Goal: Task Accomplishment & Management: Manage account settings

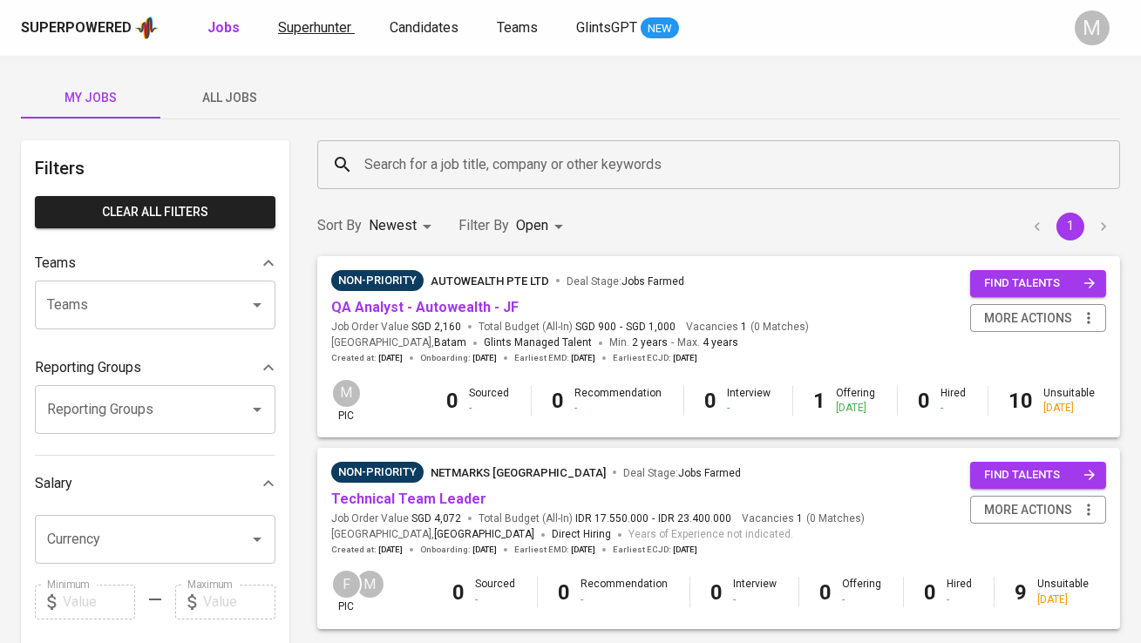
click at [322, 19] on span "Superhunter" at bounding box center [314, 27] width 73 height 17
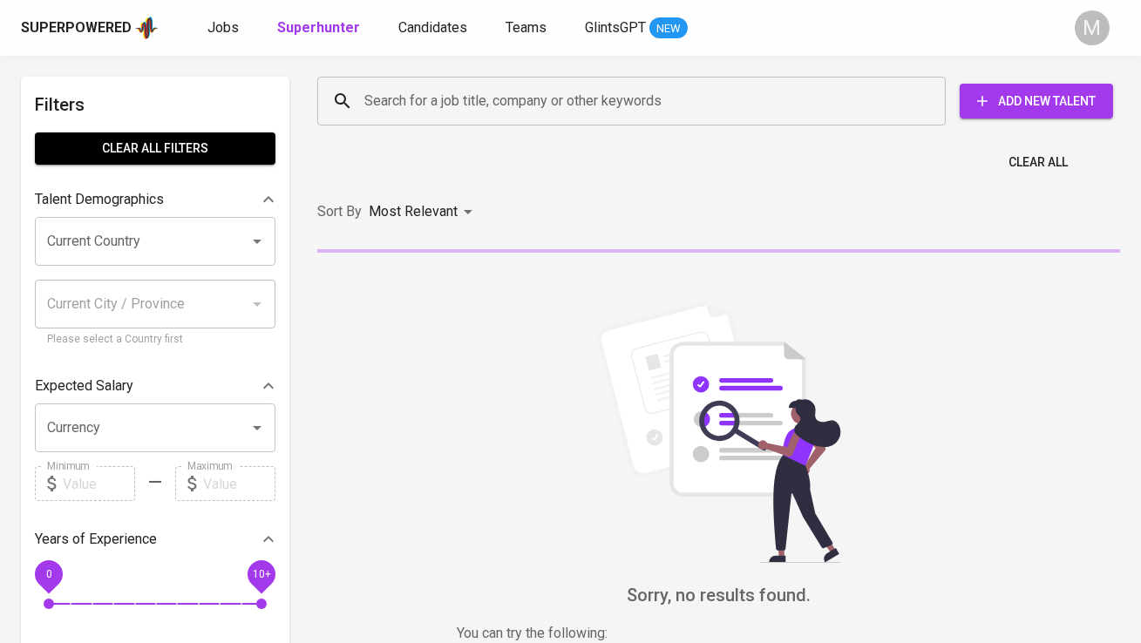
click at [411, 119] on div "Search for a job title, company or other keywords" at bounding box center [631, 101] width 628 height 49
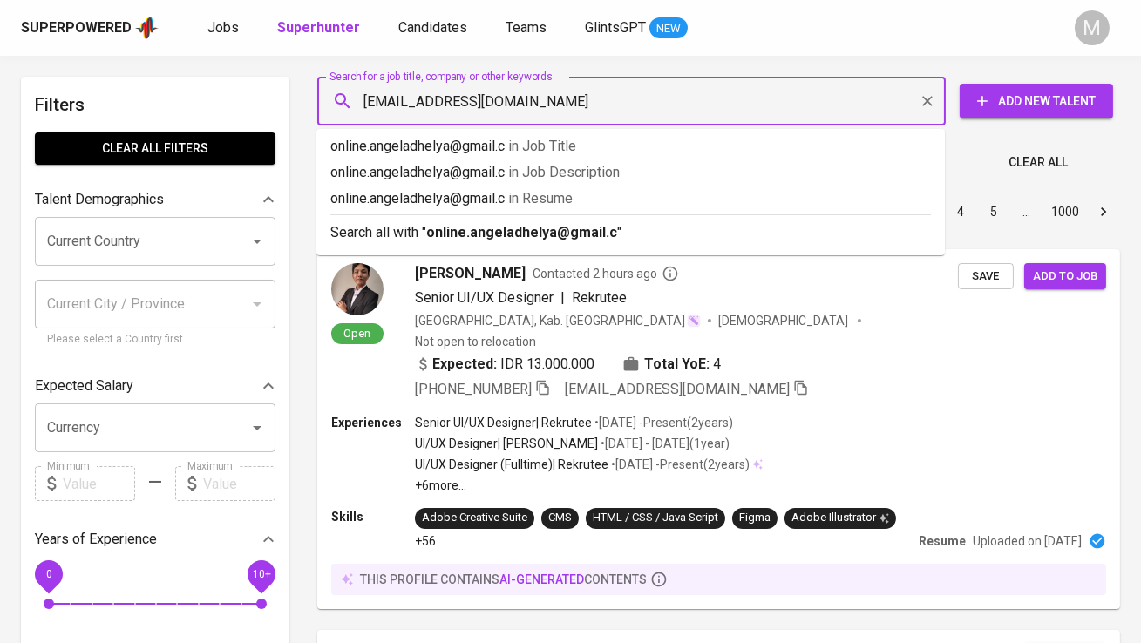
type input "[EMAIL_ADDRESS][DOMAIN_NAME]"
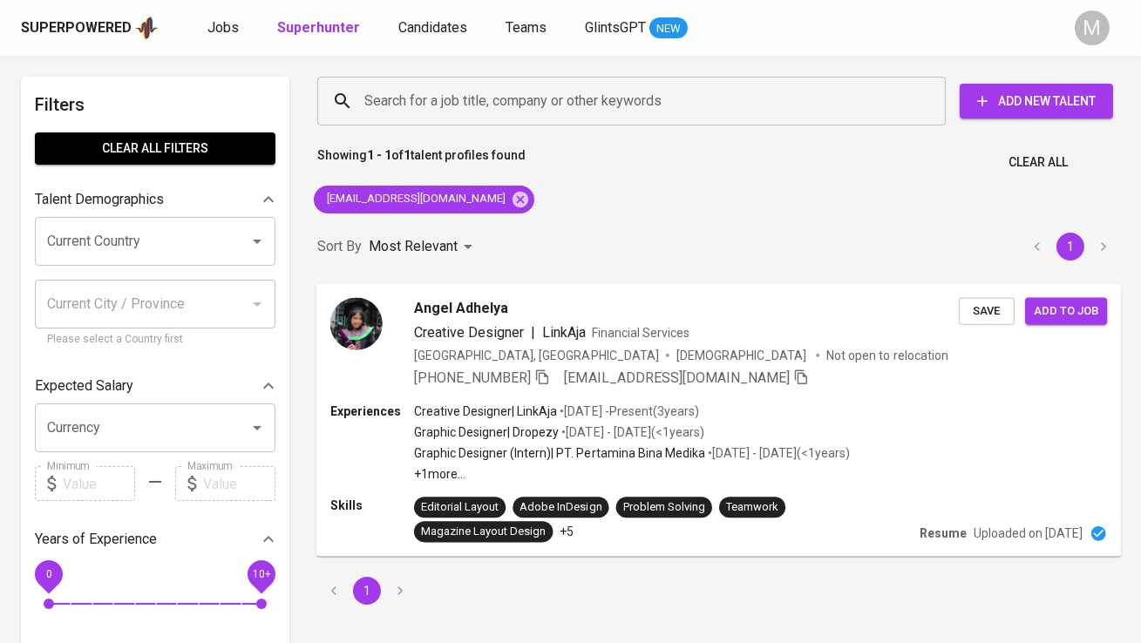
click at [371, 309] on img at bounding box center [356, 323] width 52 height 52
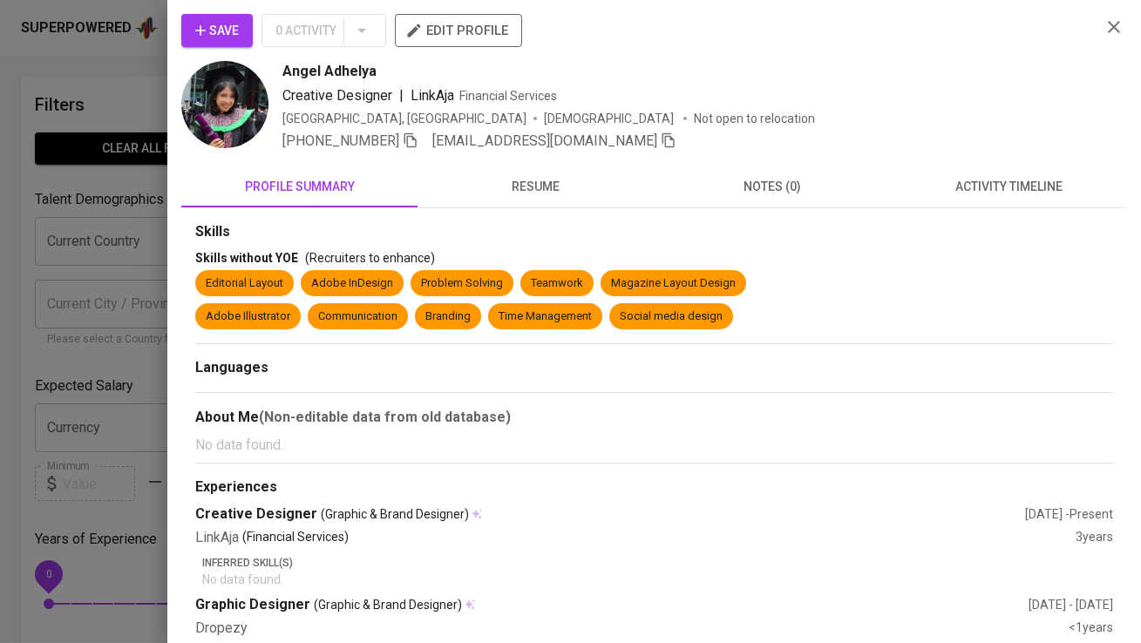
click at [218, 24] on span "Save" at bounding box center [217, 31] width 44 height 22
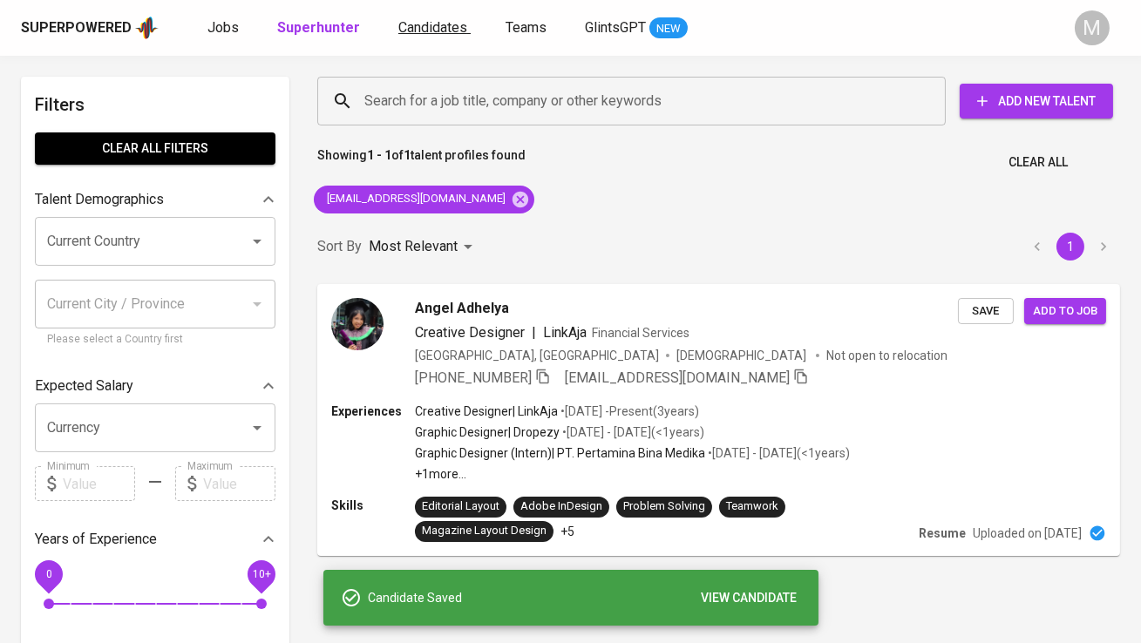
click at [400, 19] on span "Candidates" at bounding box center [432, 27] width 69 height 17
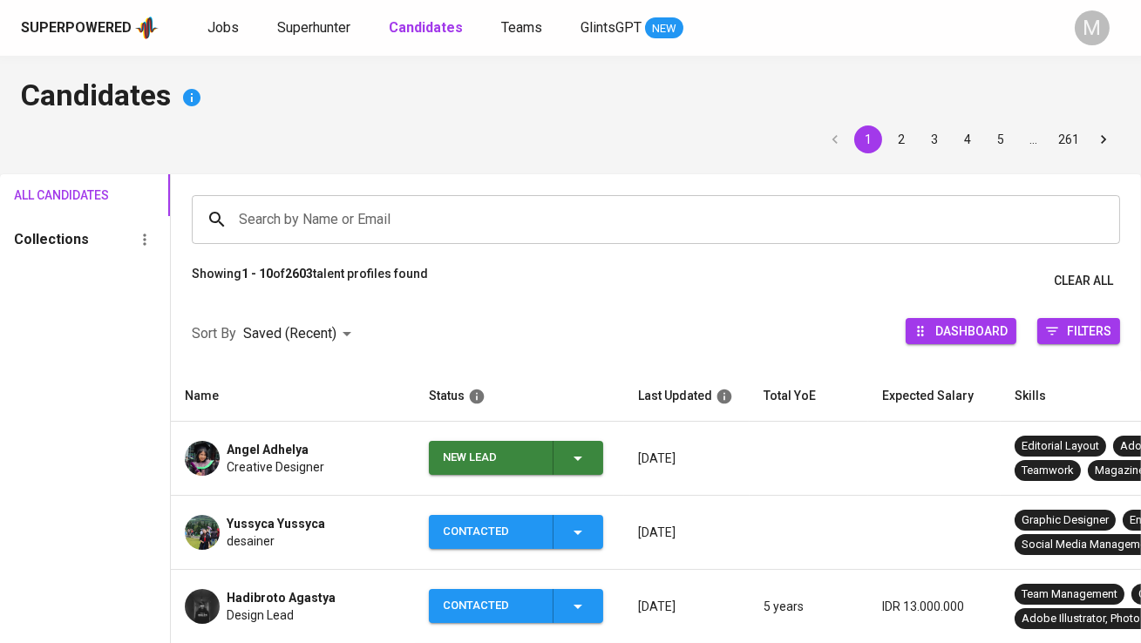
click at [424, 457] on td "New Lead" at bounding box center [519, 459] width 209 height 74
click at [450, 460] on div "New Lead" at bounding box center [491, 458] width 96 height 34
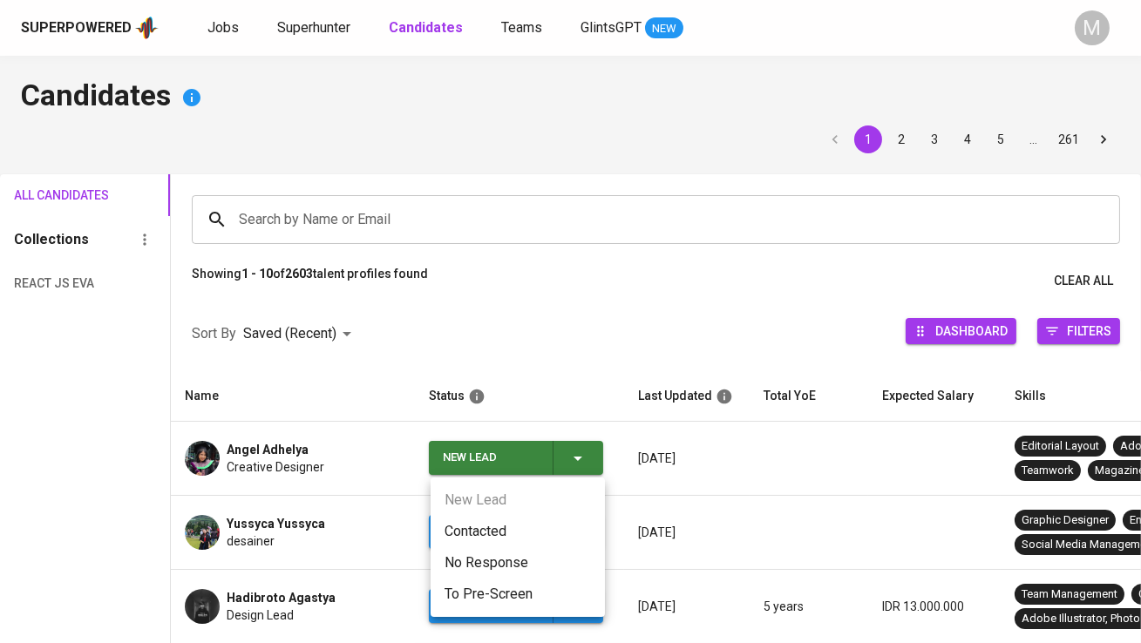
click at [459, 531] on li "Contacted" at bounding box center [518, 531] width 174 height 31
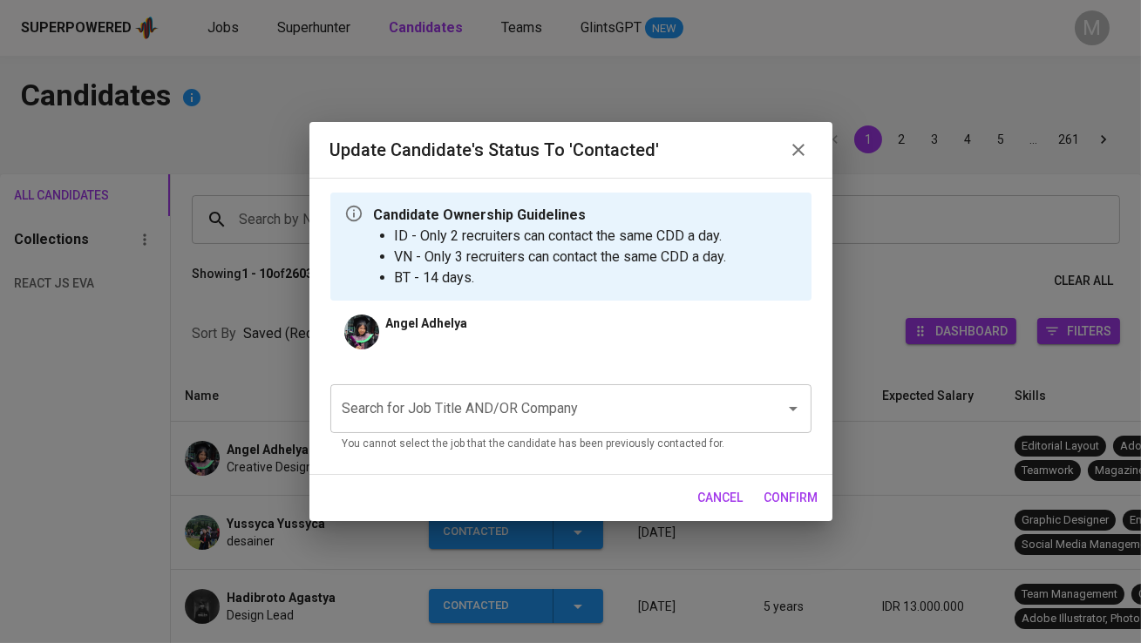
click at [452, 417] on input "Search for Job Title AND/OR Company" at bounding box center [546, 408] width 417 height 33
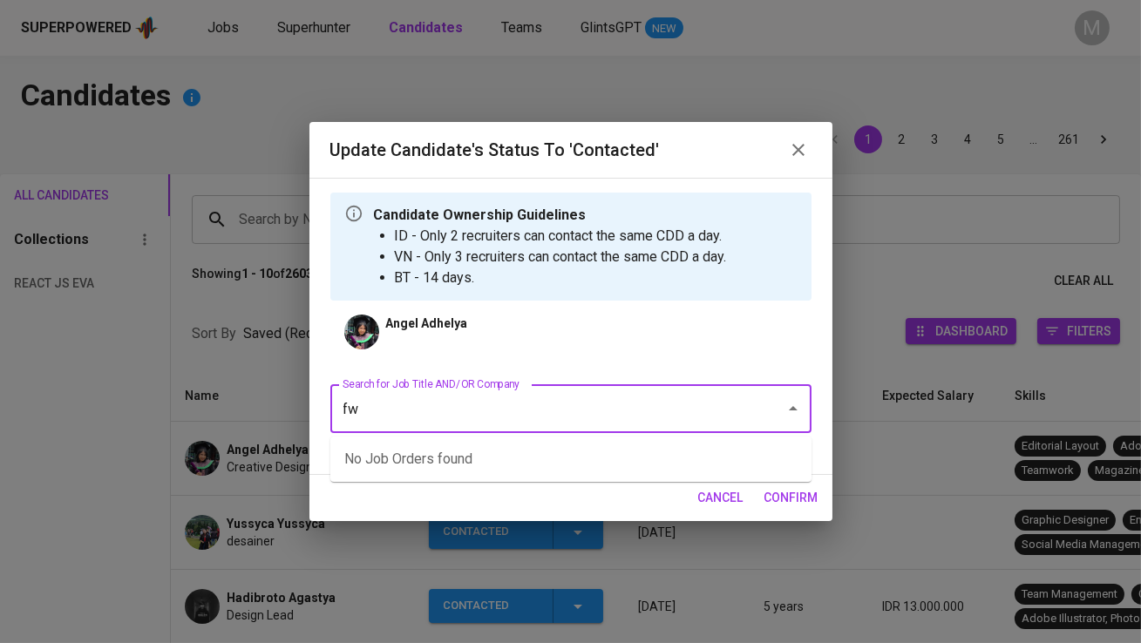
type input "fwd"
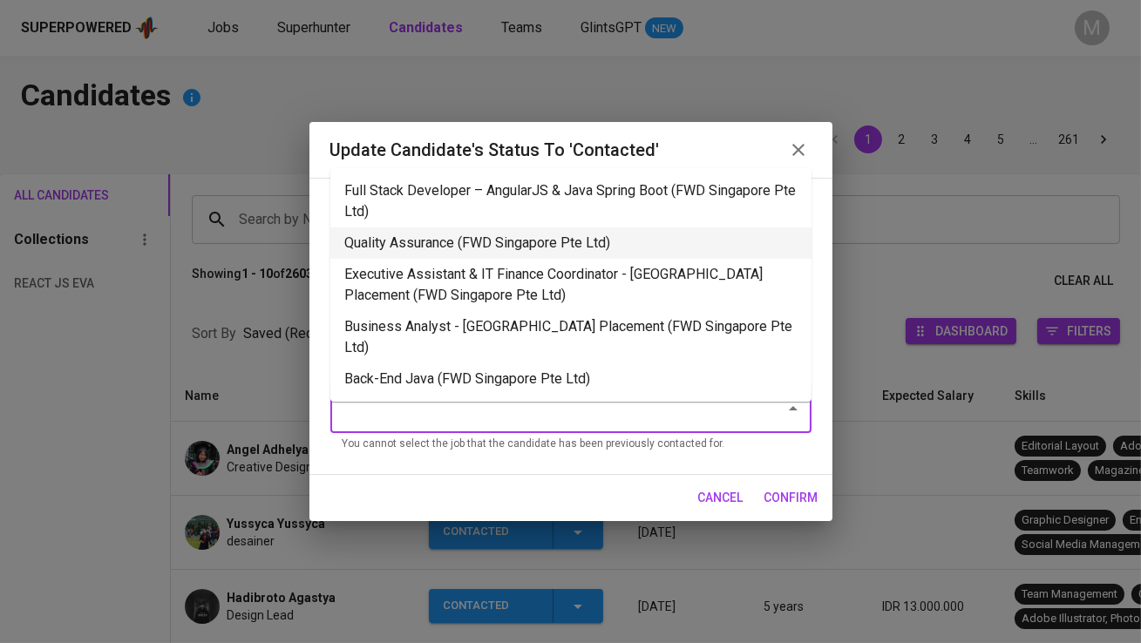
click at [533, 243] on li "Quality Assurance (FWD Singapore Pte Ltd)" at bounding box center [570, 242] width 481 height 31
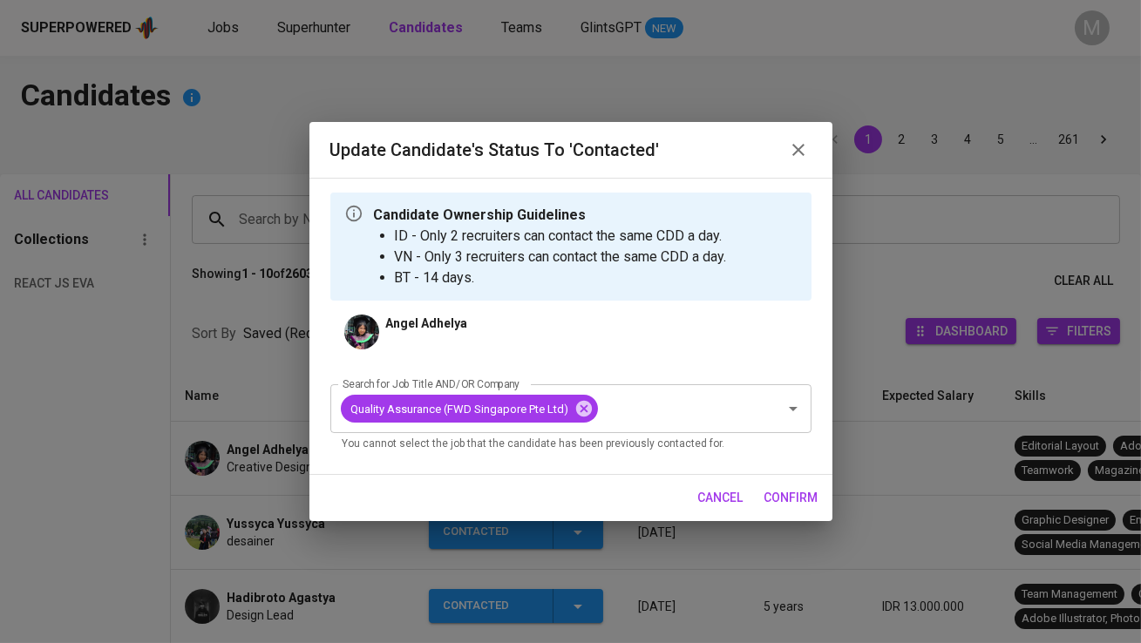
click at [795, 484] on button "confirm" at bounding box center [791, 498] width 68 height 32
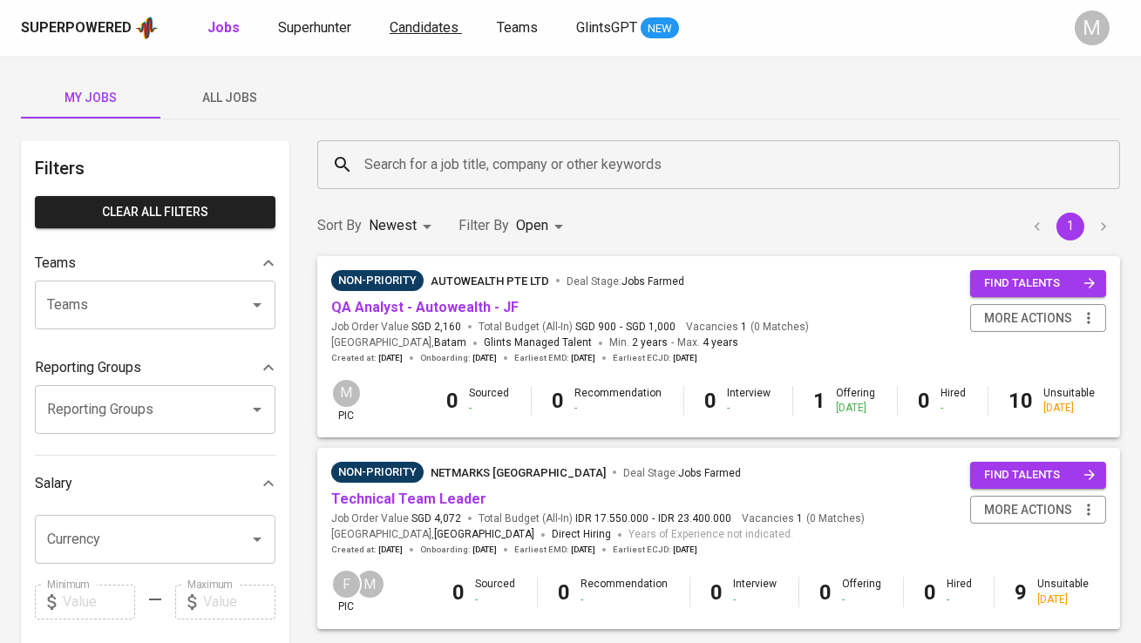
click at [424, 23] on span "Candidates" at bounding box center [424, 27] width 69 height 17
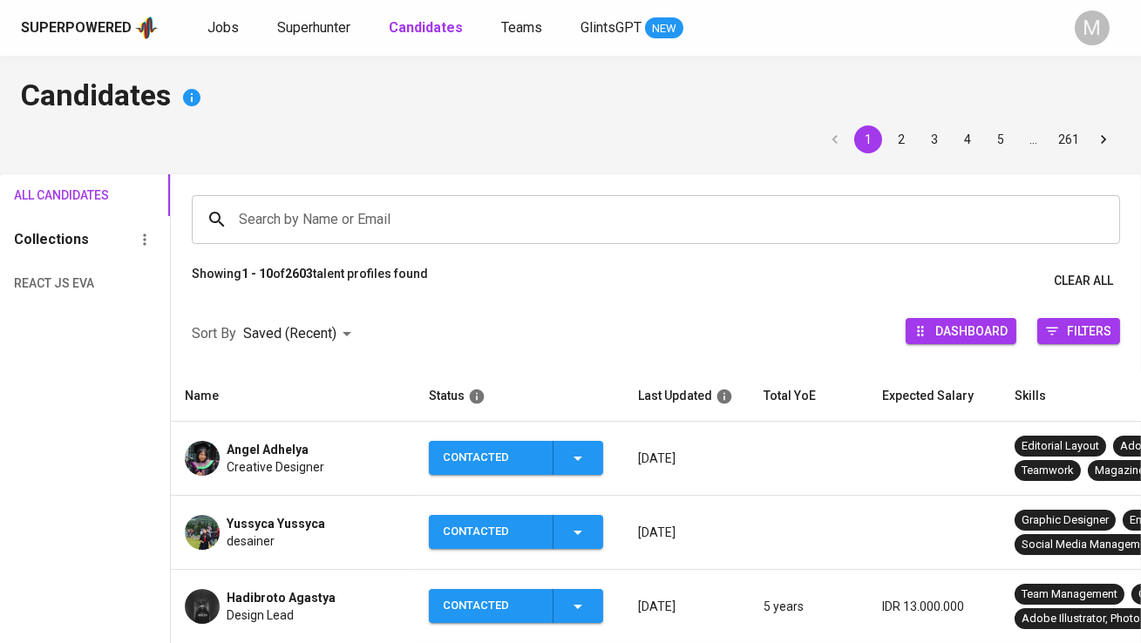
scroll to position [27, 0]
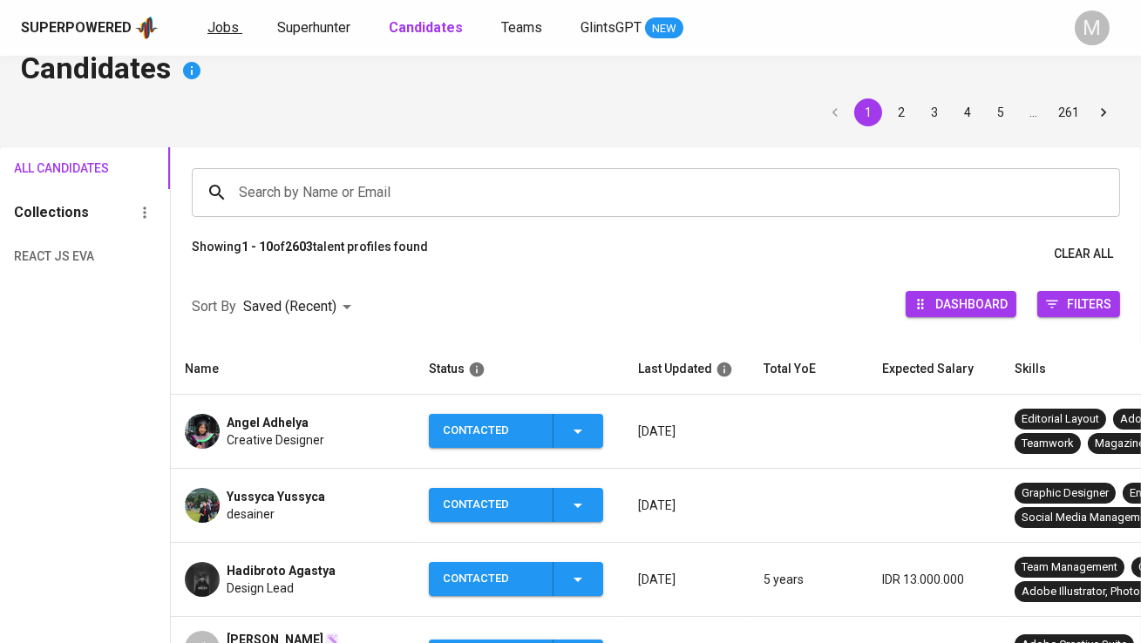
click at [222, 29] on span "Jobs" at bounding box center [222, 27] width 31 height 17
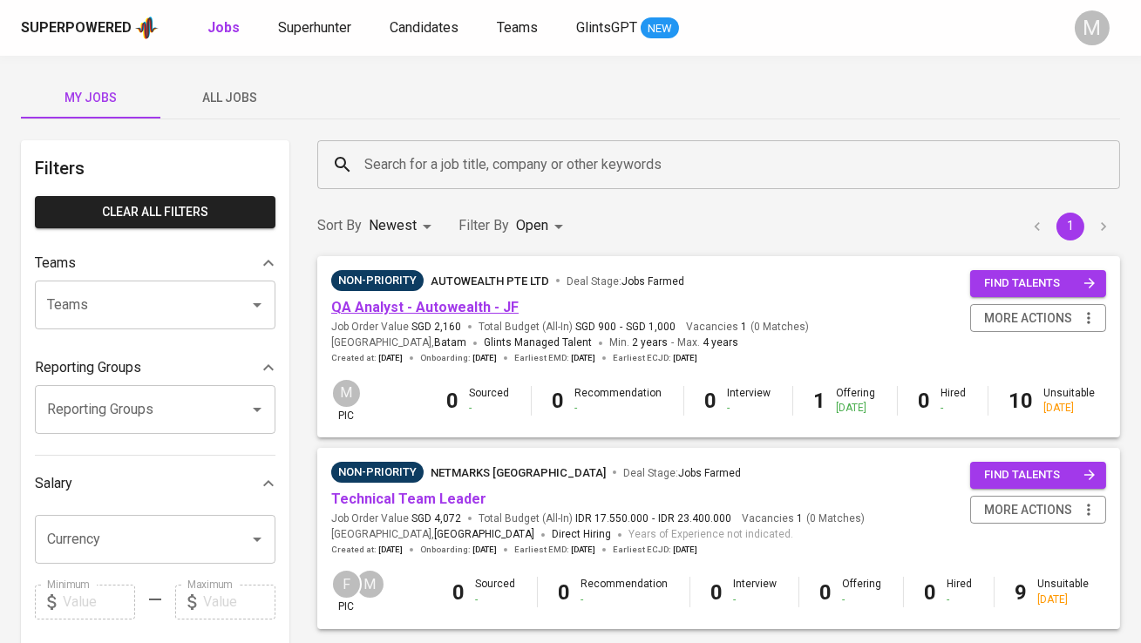
click at [447, 313] on link "QA Analyst - Autowealth - JF" at bounding box center [424, 307] width 187 height 17
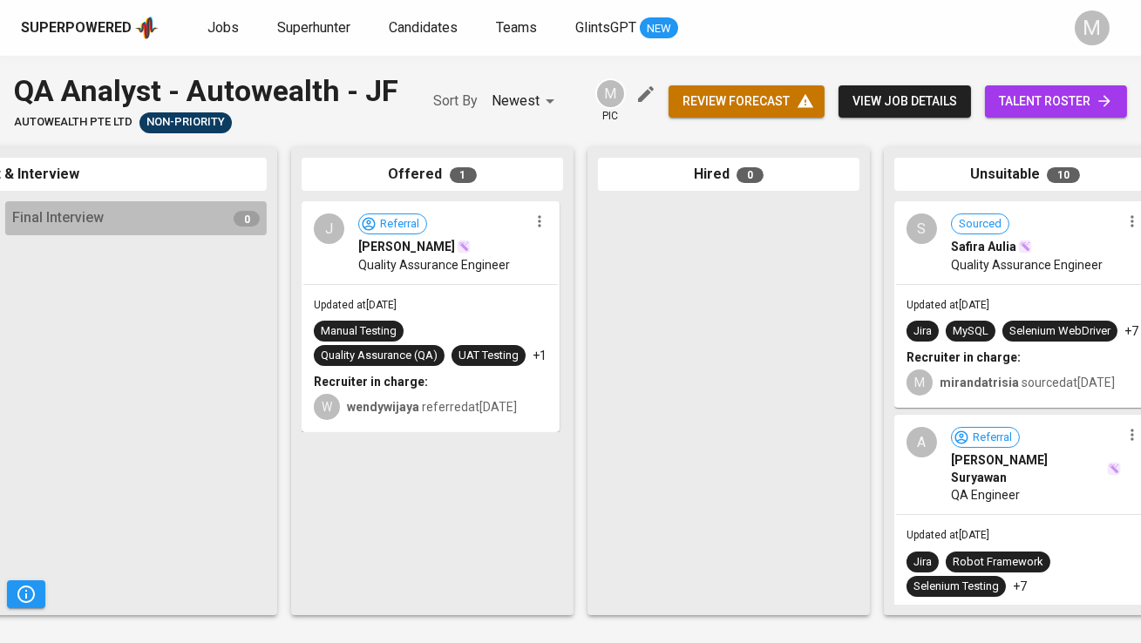
scroll to position [0, 933]
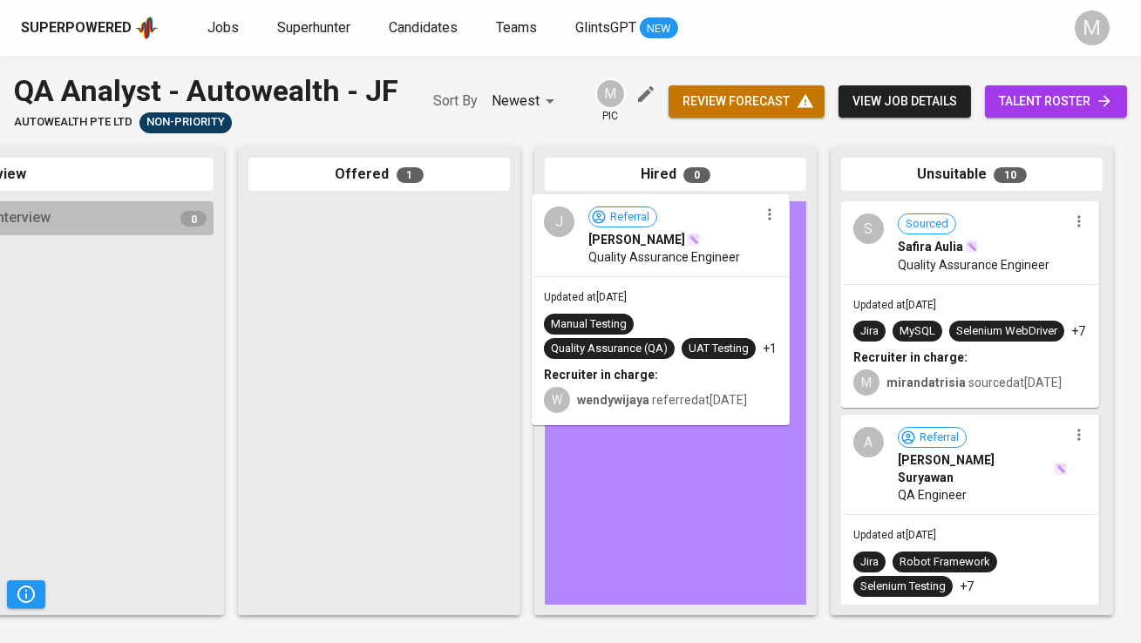
drag, startPoint x: 335, startPoint y: 287, endPoint x: 627, endPoint y: 278, distance: 292.1
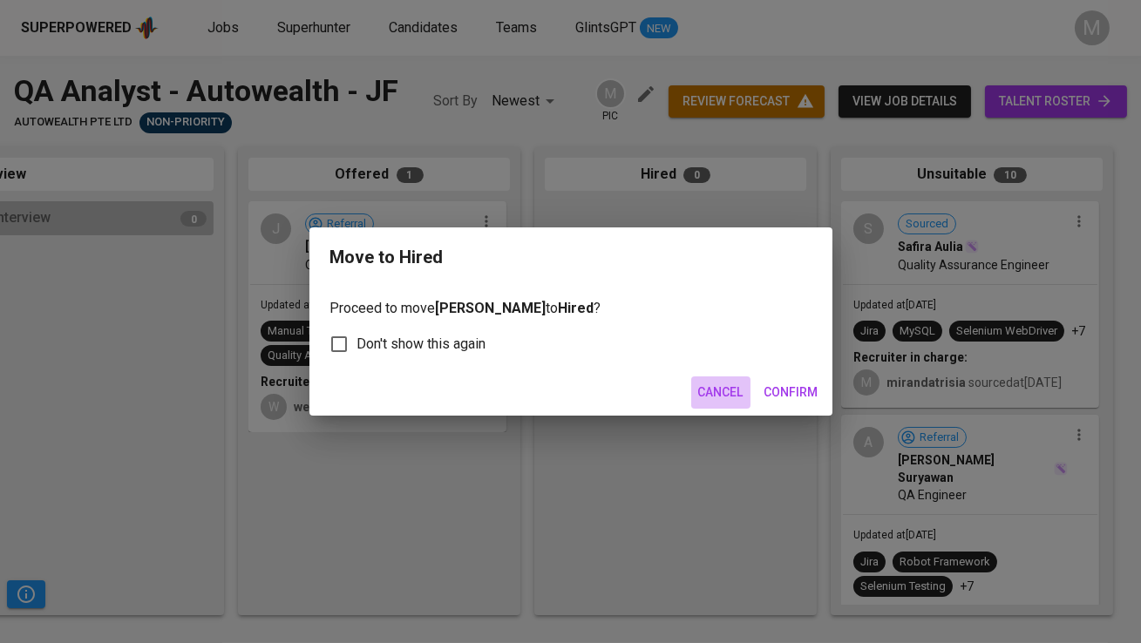
click at [724, 400] on span "Cancel" at bounding box center [720, 393] width 45 height 22
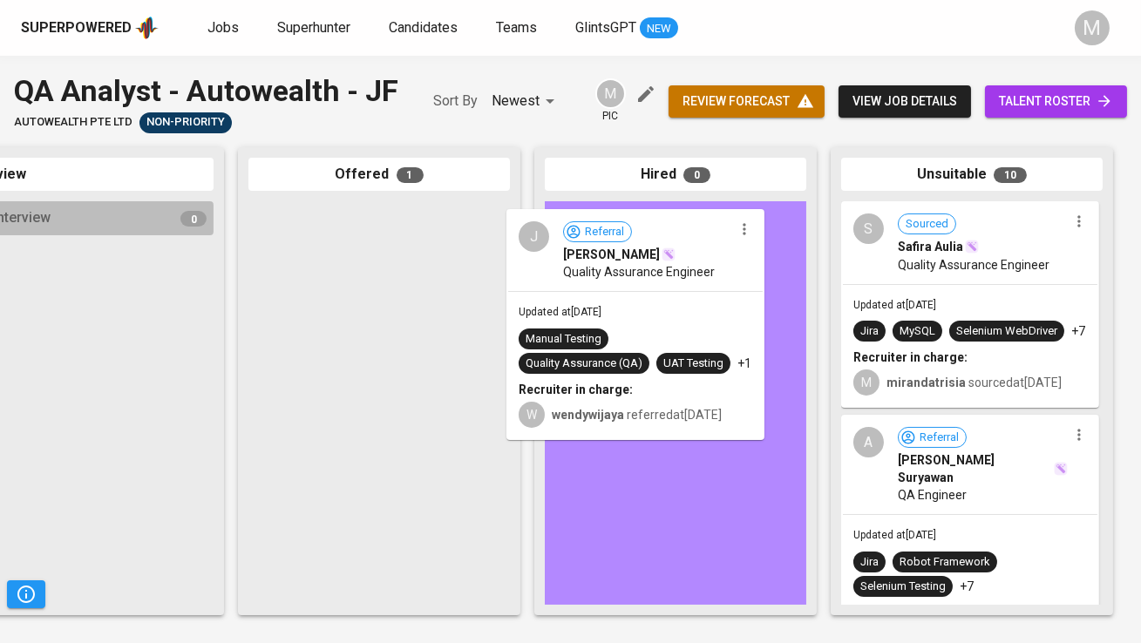
drag, startPoint x: 372, startPoint y: 227, endPoint x: 654, endPoint y: 236, distance: 281.7
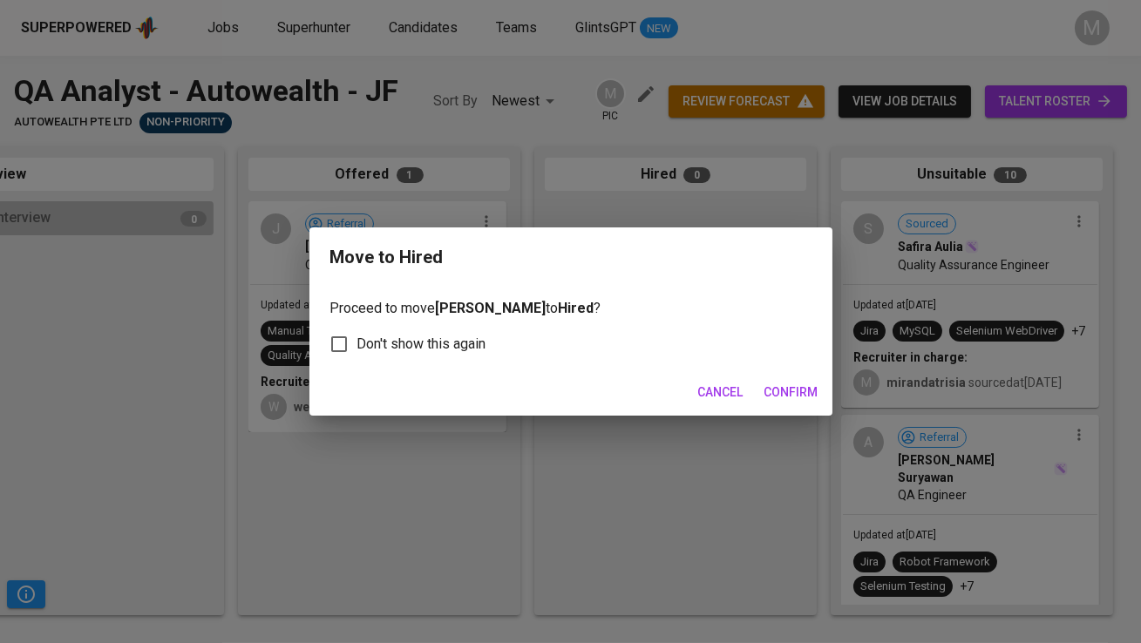
click at [811, 388] on span "Confirm" at bounding box center [791, 393] width 54 height 22
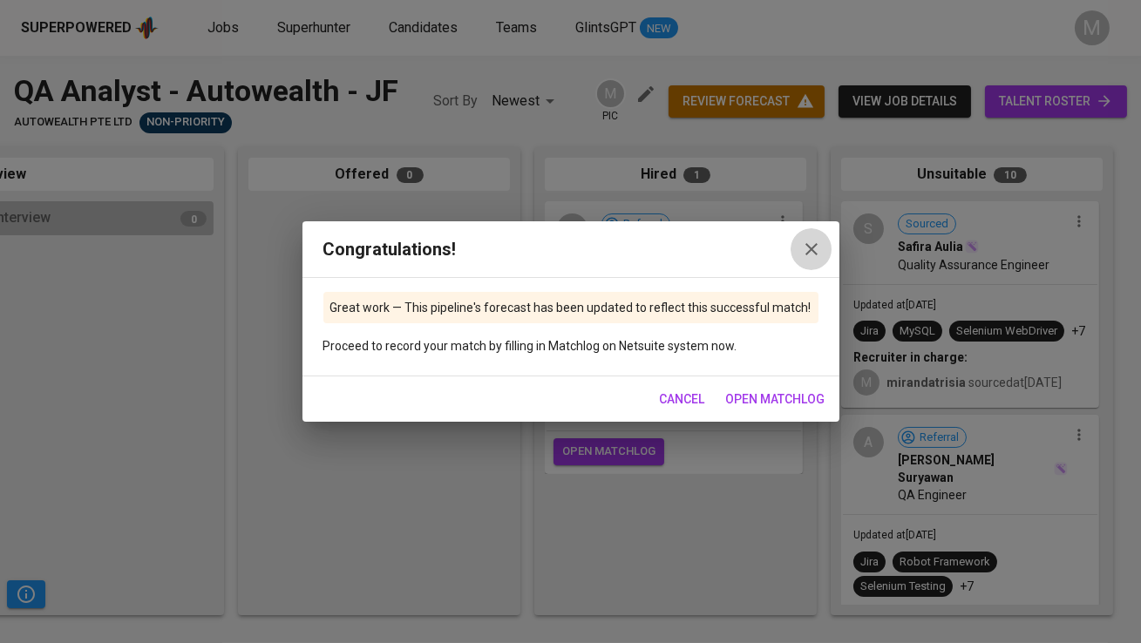
click at [814, 250] on icon "button" at bounding box center [811, 249] width 21 height 21
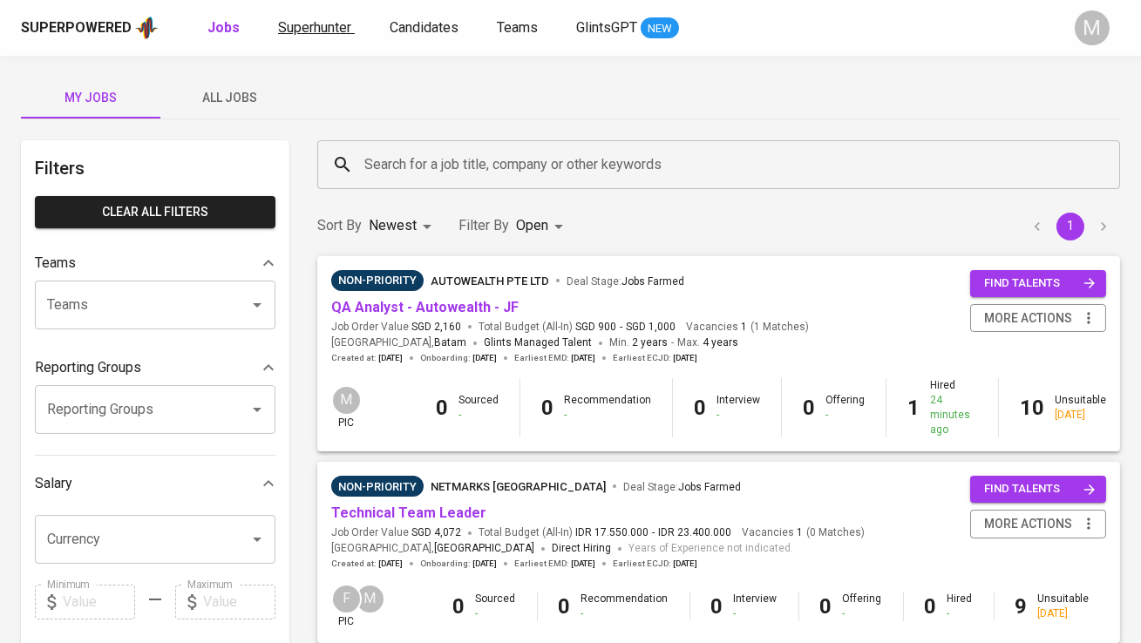
click at [302, 26] on span "Superhunter" at bounding box center [314, 27] width 73 height 17
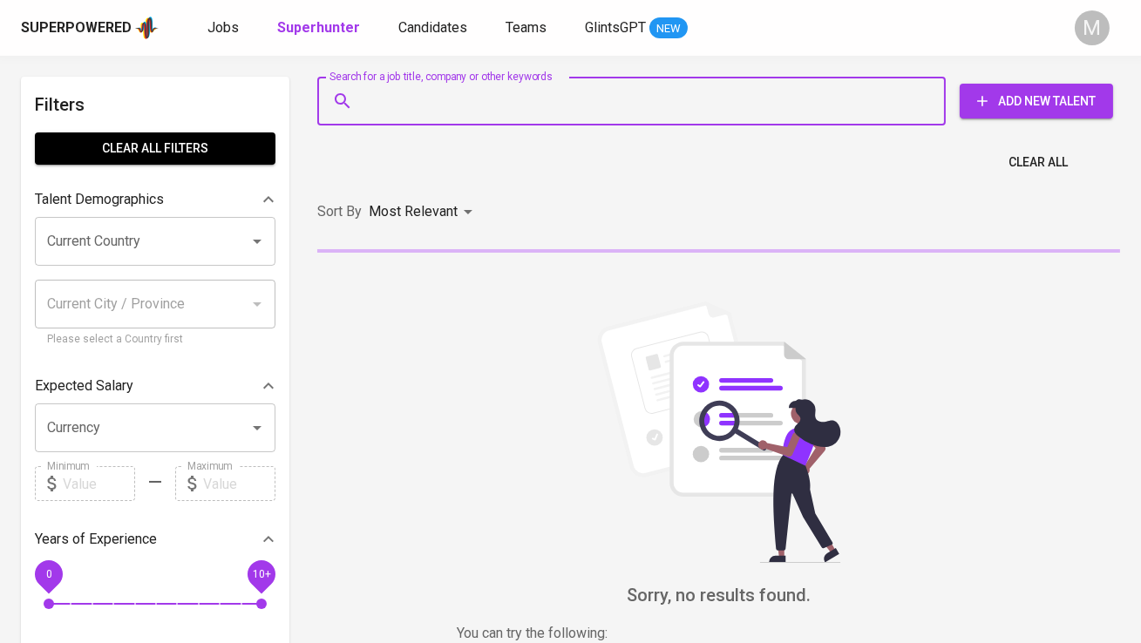
click at [395, 85] on input "Search for a job title, company or other keywords" at bounding box center [636, 101] width 552 height 33
paste input "Meisvianthi Hadiza"
type input "Meisvianthi Hadiza"
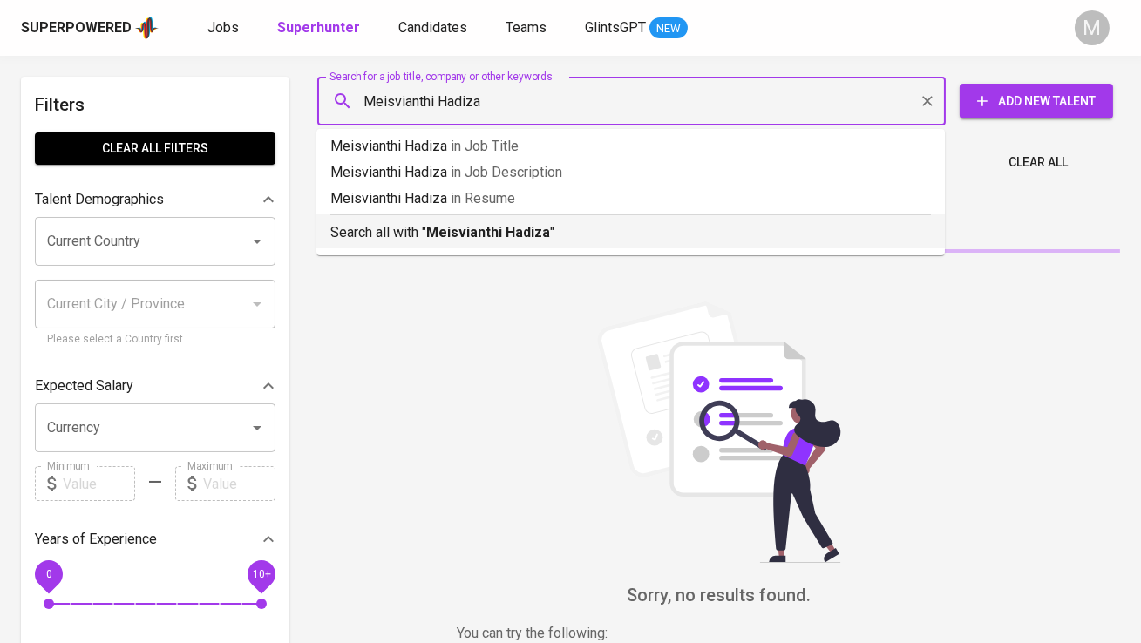
click at [444, 229] on b "Meisvianthi Hadiza" at bounding box center [488, 232] width 124 height 17
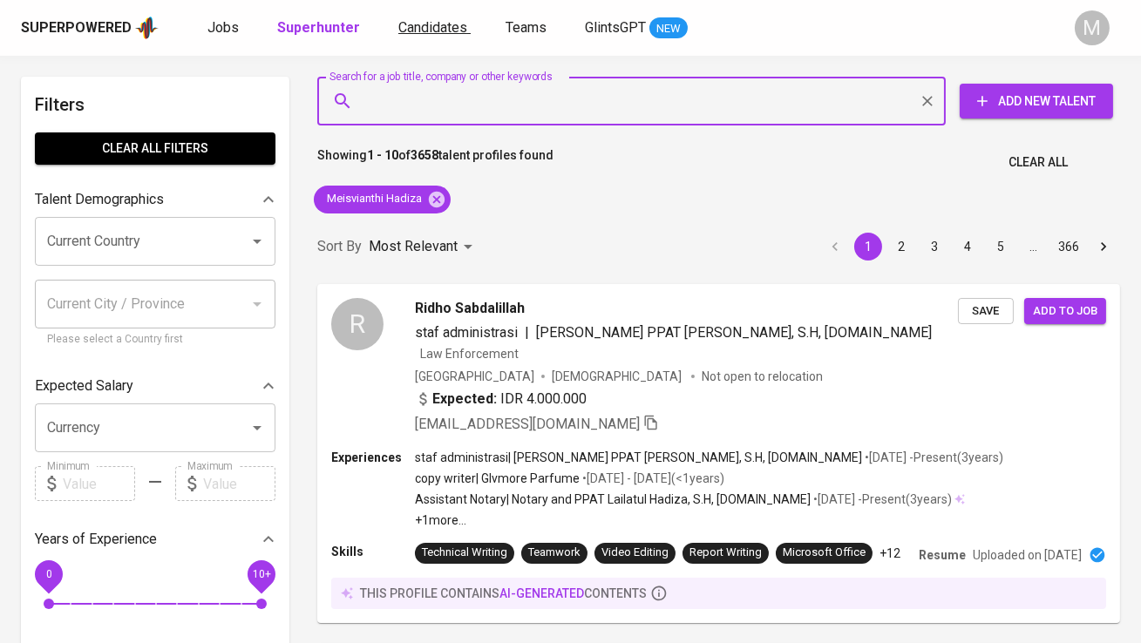
click at [427, 31] on span "Candidates" at bounding box center [432, 27] width 69 height 17
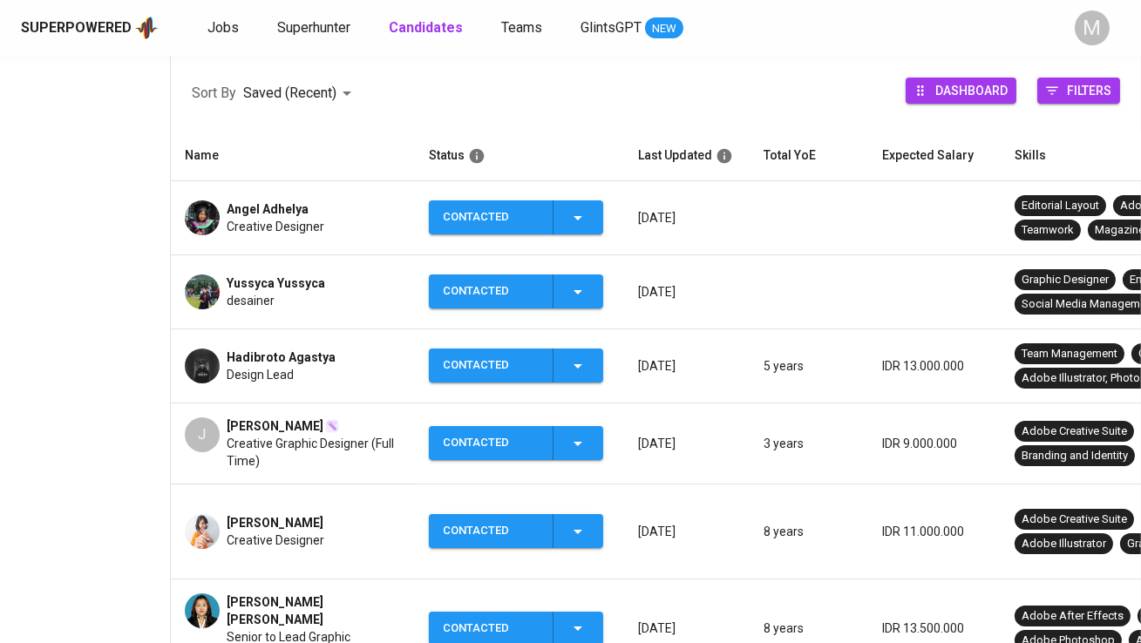
scroll to position [242, 0]
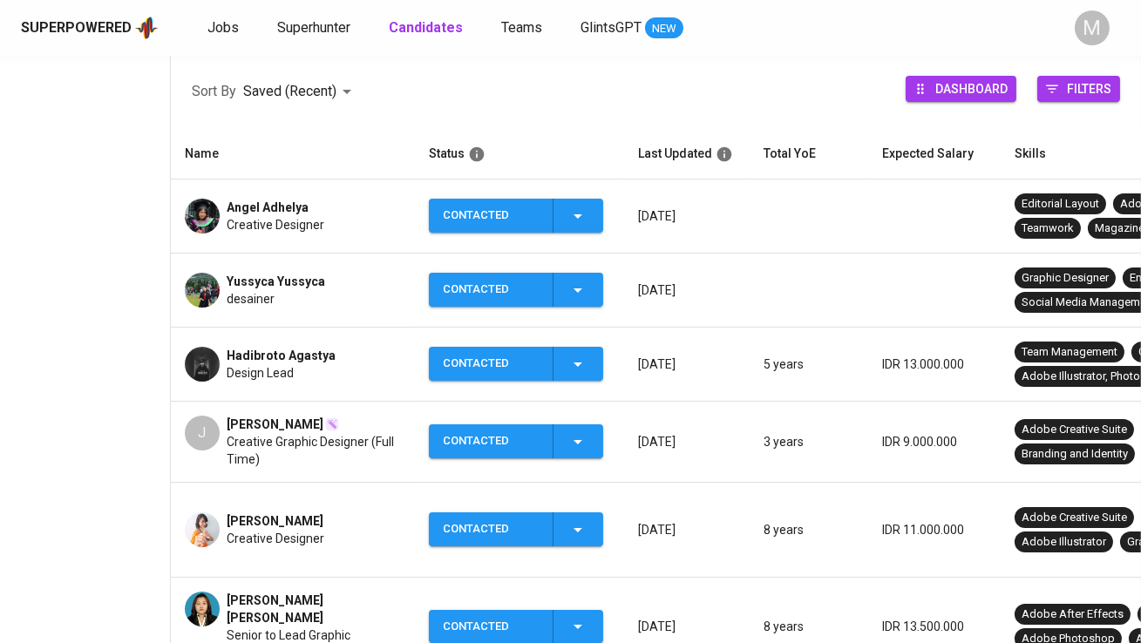
click at [284, 426] on span "[PERSON_NAME]" at bounding box center [275, 424] width 97 height 17
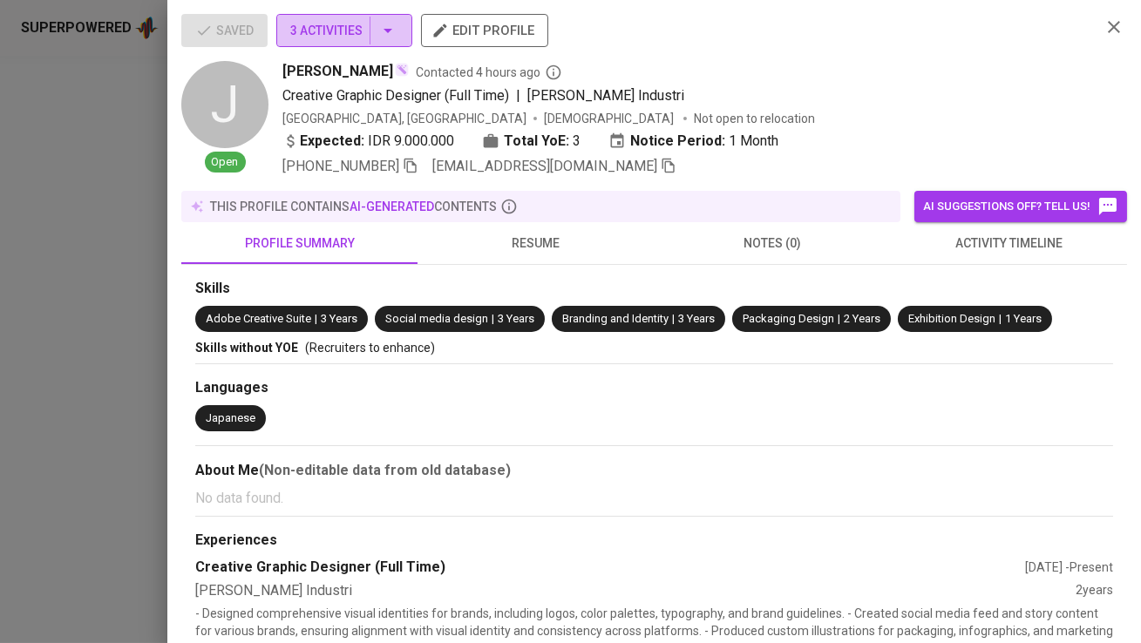
click at [349, 44] on button "3 Activities" at bounding box center [344, 30] width 136 height 33
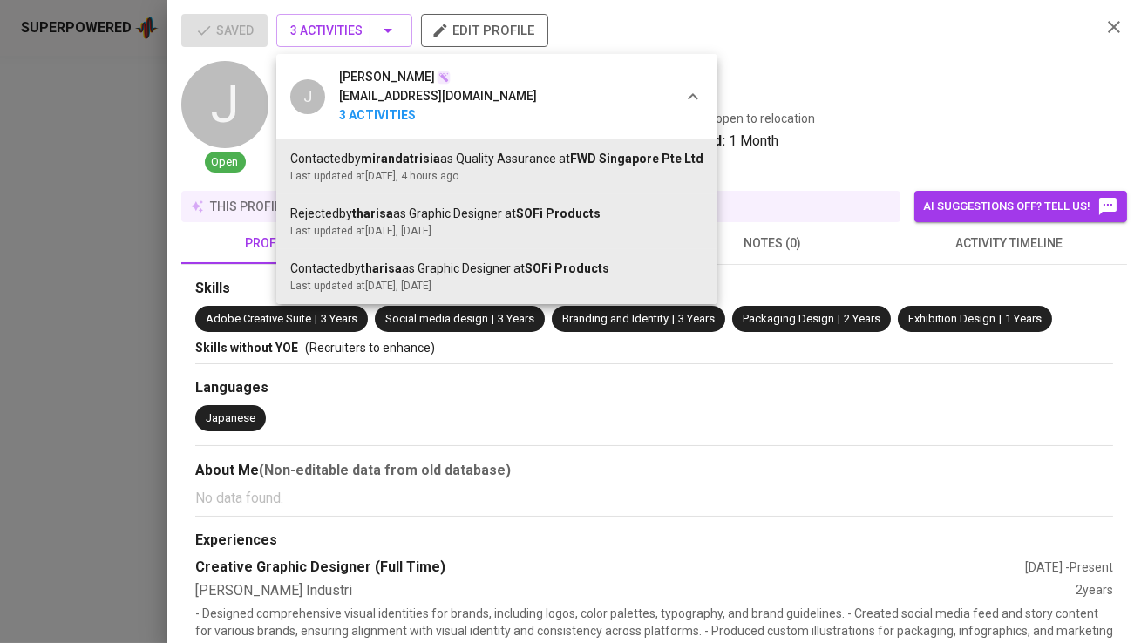
click at [349, 44] on div at bounding box center [570, 321] width 1141 height 643
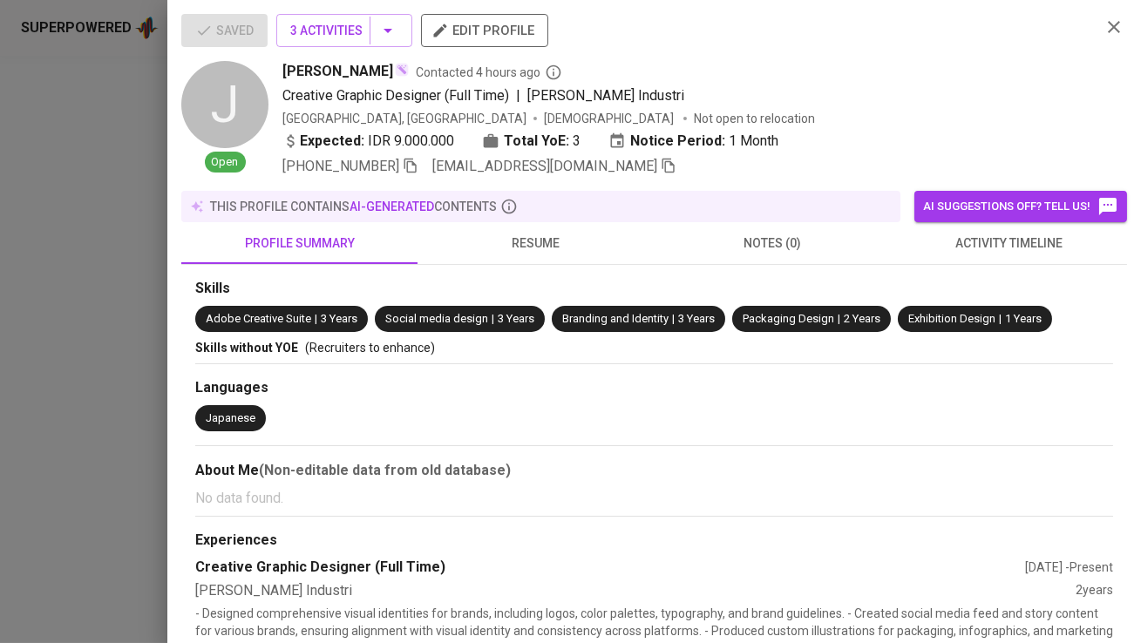
click at [0, 347] on div at bounding box center [570, 321] width 1141 height 643
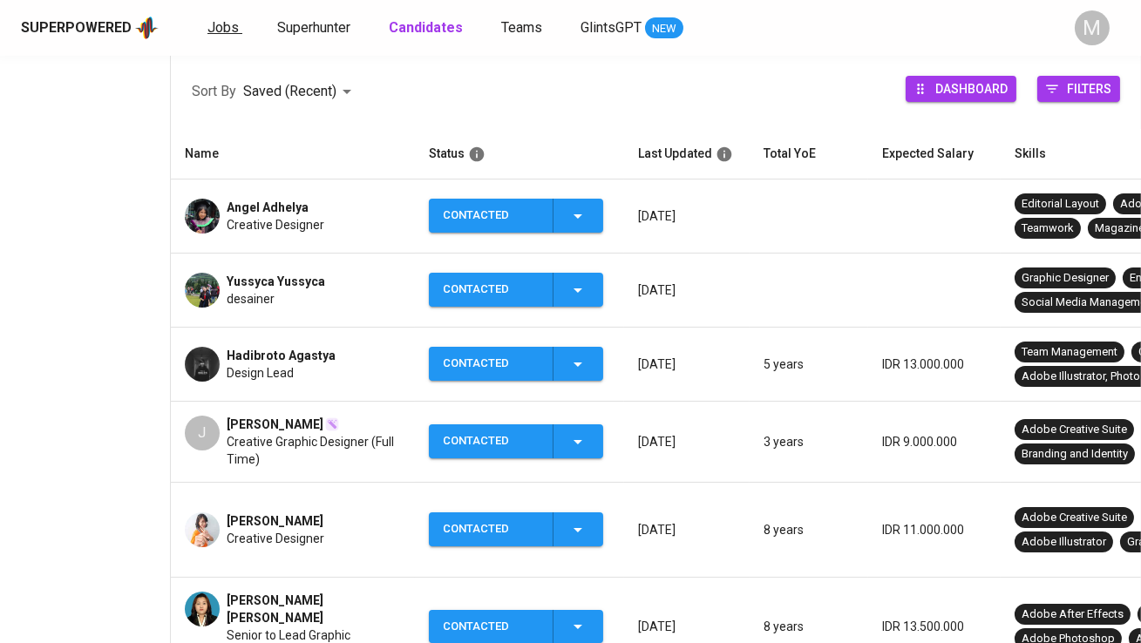
click at [222, 27] on span "Jobs" at bounding box center [222, 27] width 31 height 17
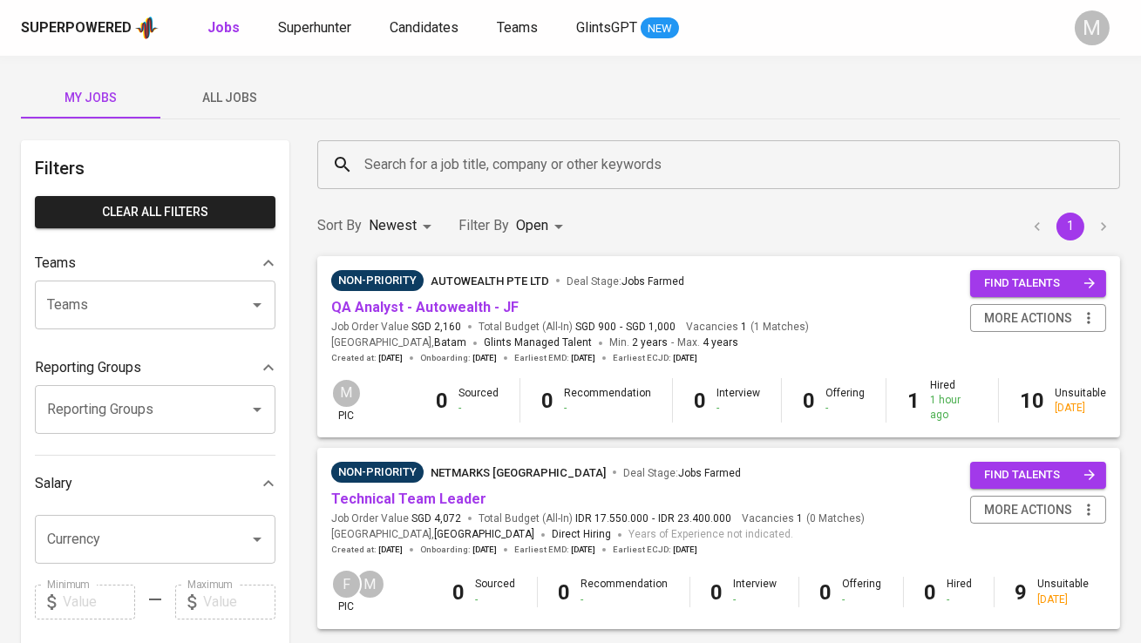
click at [226, 105] on span "All Jobs" at bounding box center [230, 98] width 119 height 22
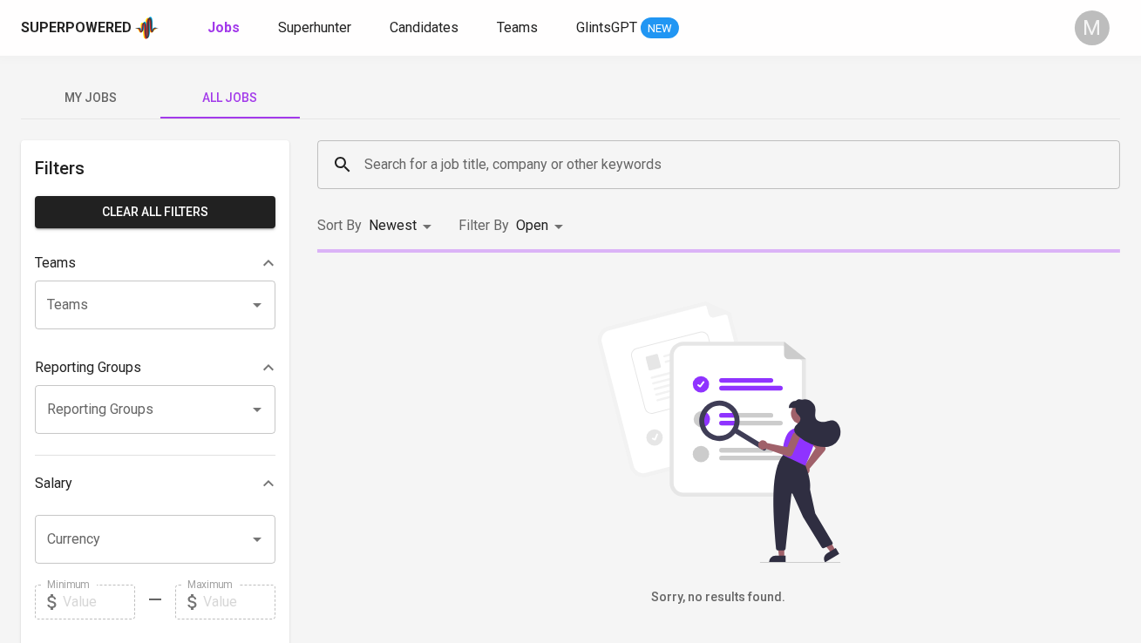
click at [438, 140] on div "Search for a job title, company or other keywords" at bounding box center [718, 164] width 803 height 49
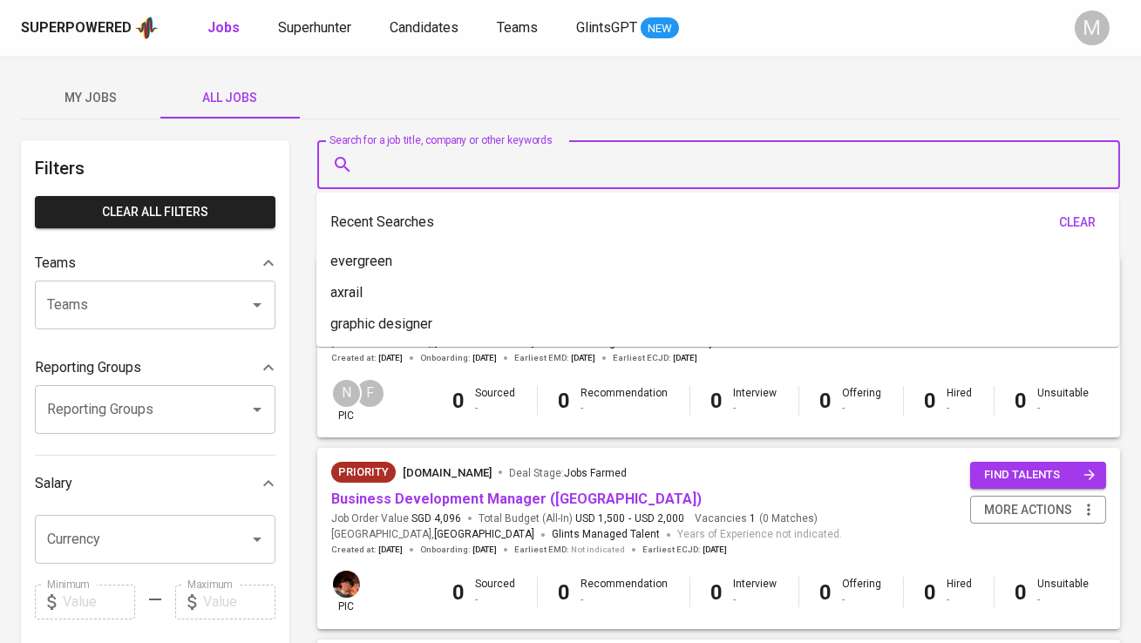
click at [428, 158] on input "Search for a job title, company or other keywords" at bounding box center [723, 164] width 726 height 33
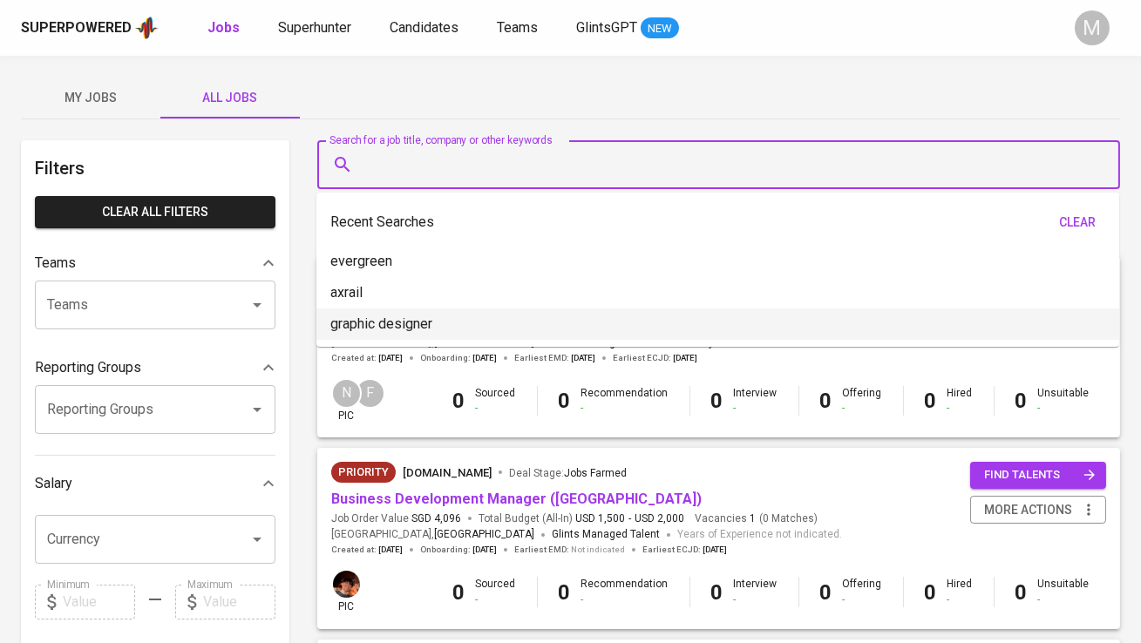
click at [409, 325] on p "graphic designer" at bounding box center [381, 324] width 102 height 21
type input "graphic designer"
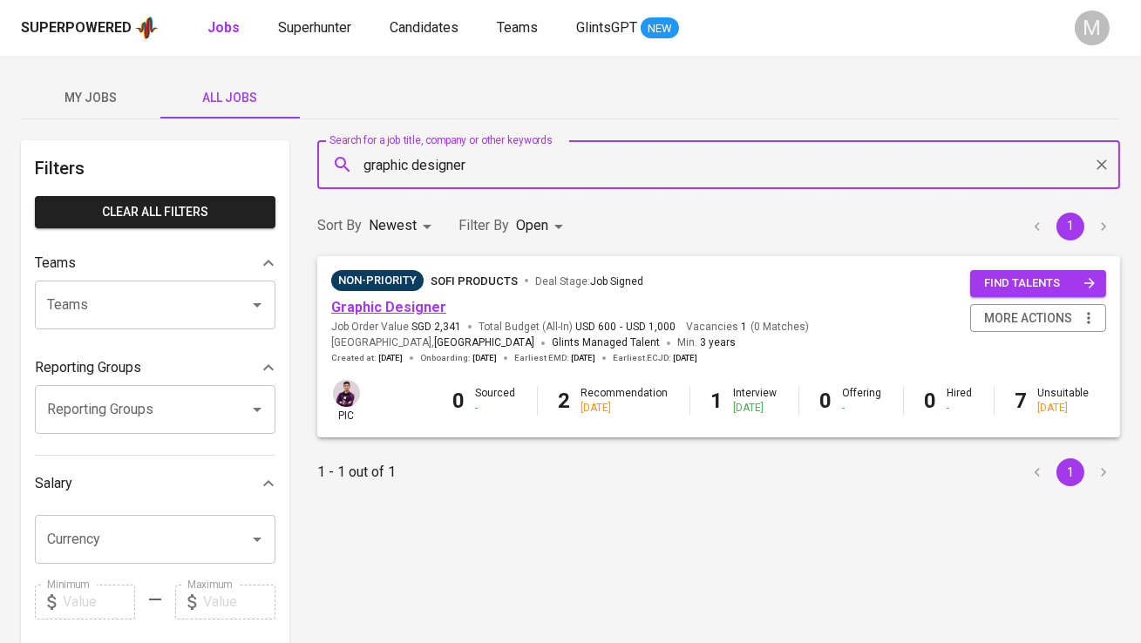
click at [405, 303] on link "Graphic Designer" at bounding box center [388, 307] width 115 height 17
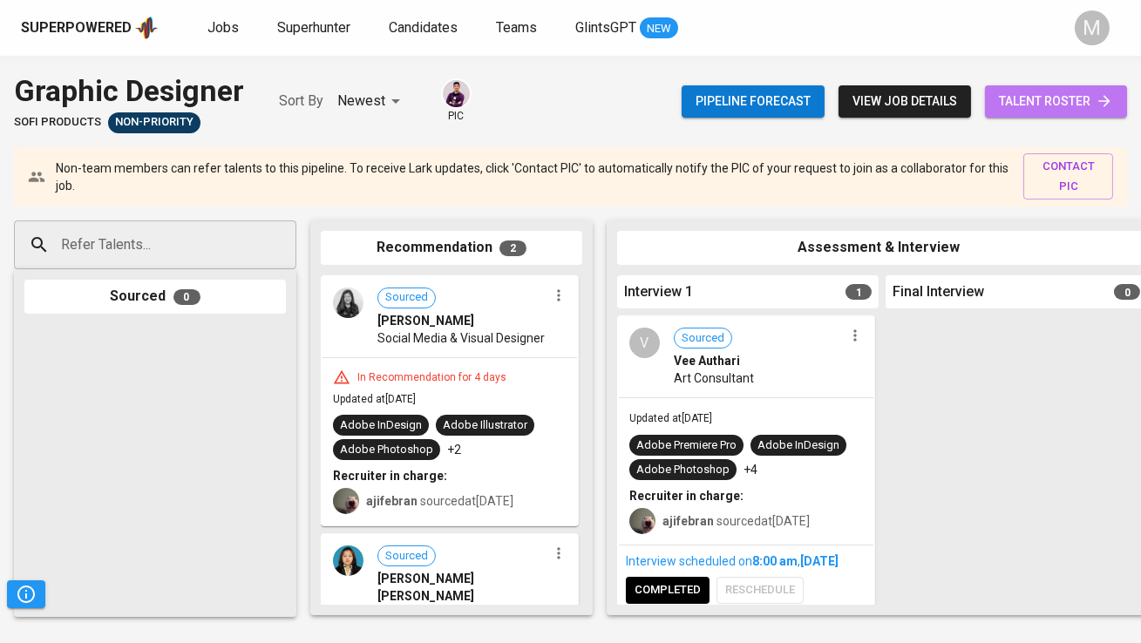
click at [1087, 102] on span "talent roster" at bounding box center [1056, 102] width 114 height 22
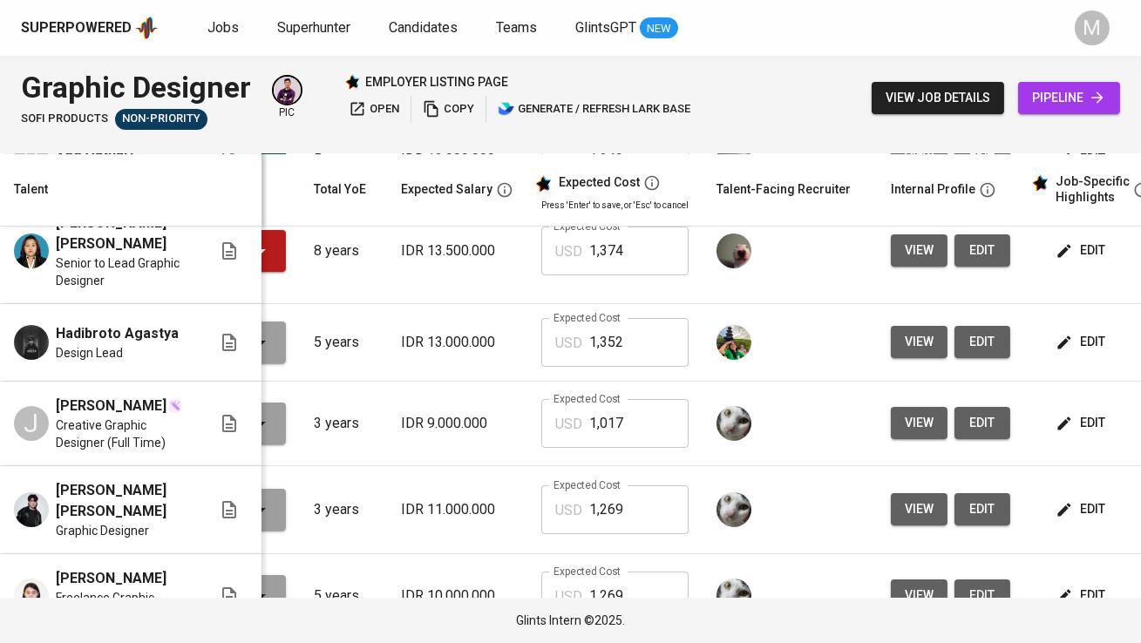
scroll to position [0, 162]
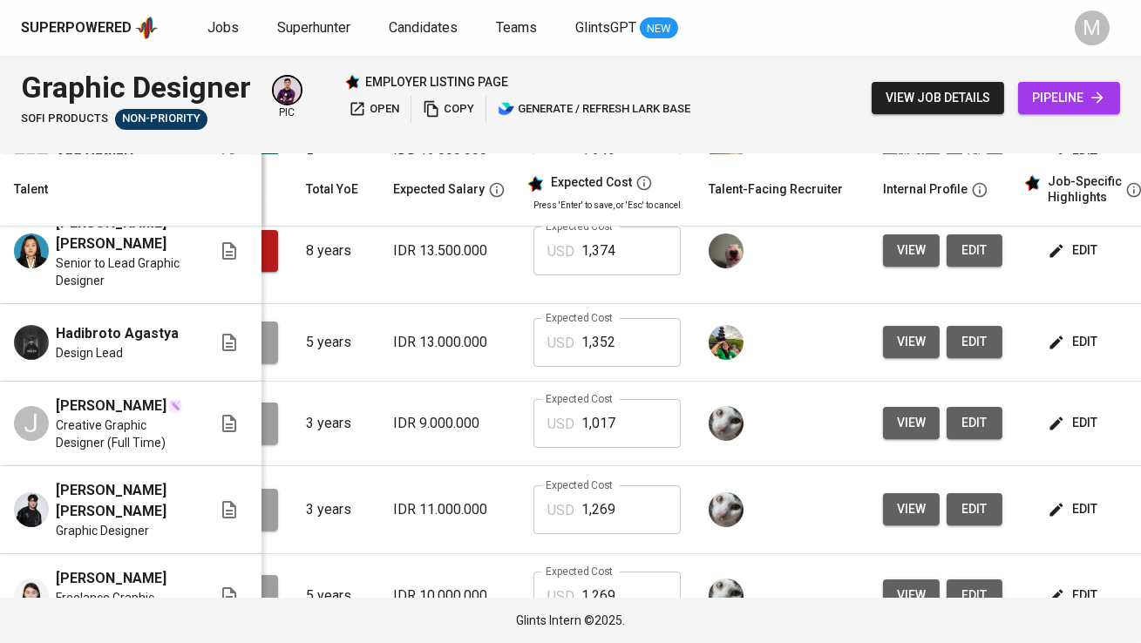
click at [1085, 412] on span "edit" at bounding box center [1074, 423] width 46 height 22
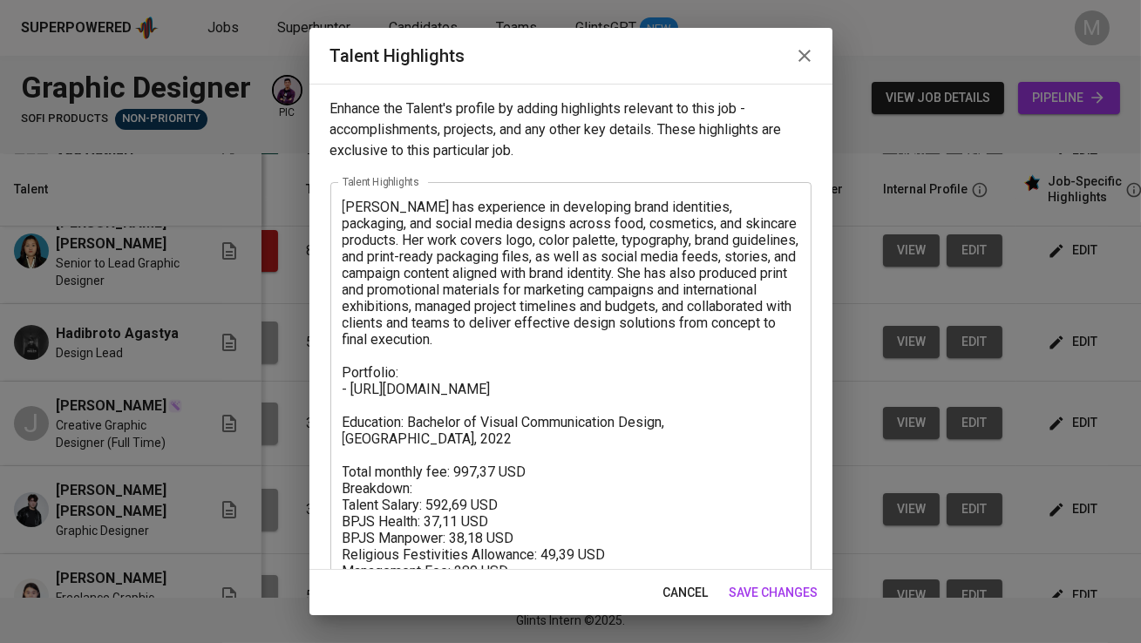
scroll to position [57, 0]
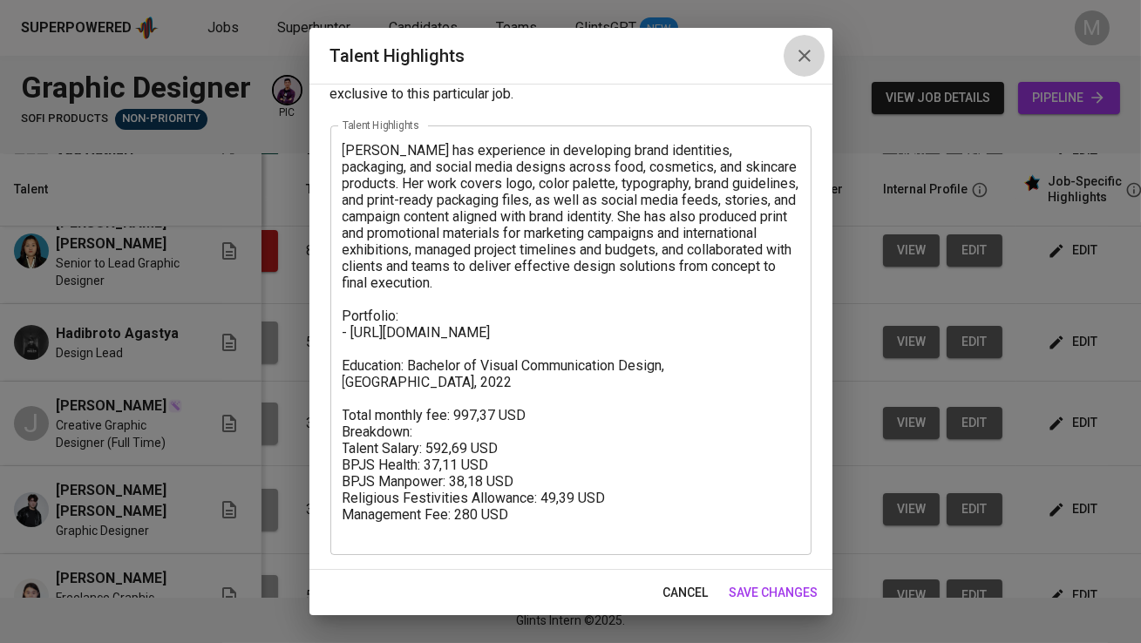
click at [796, 62] on icon "button" at bounding box center [804, 55] width 21 height 21
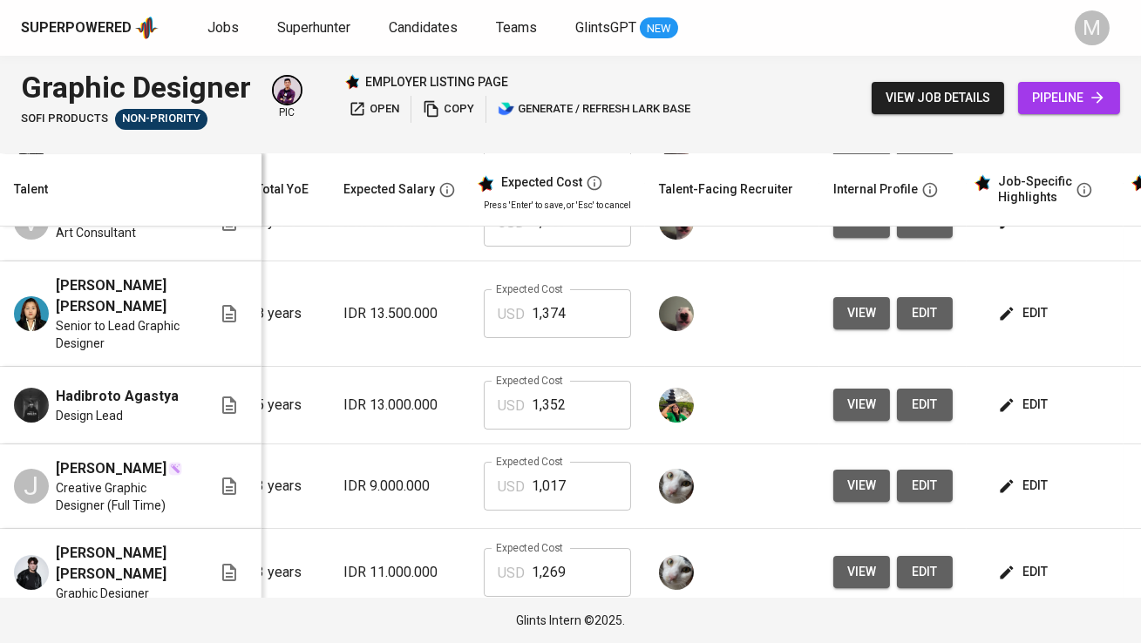
scroll to position [0, 296]
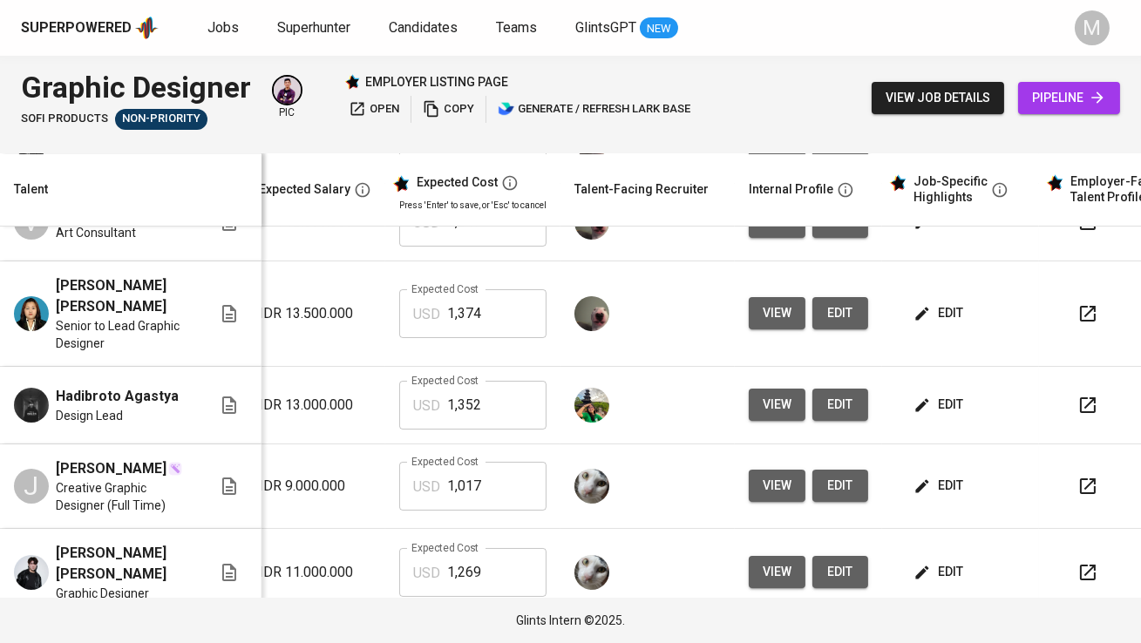
click at [961, 298] on button "edit" at bounding box center [940, 313] width 60 height 32
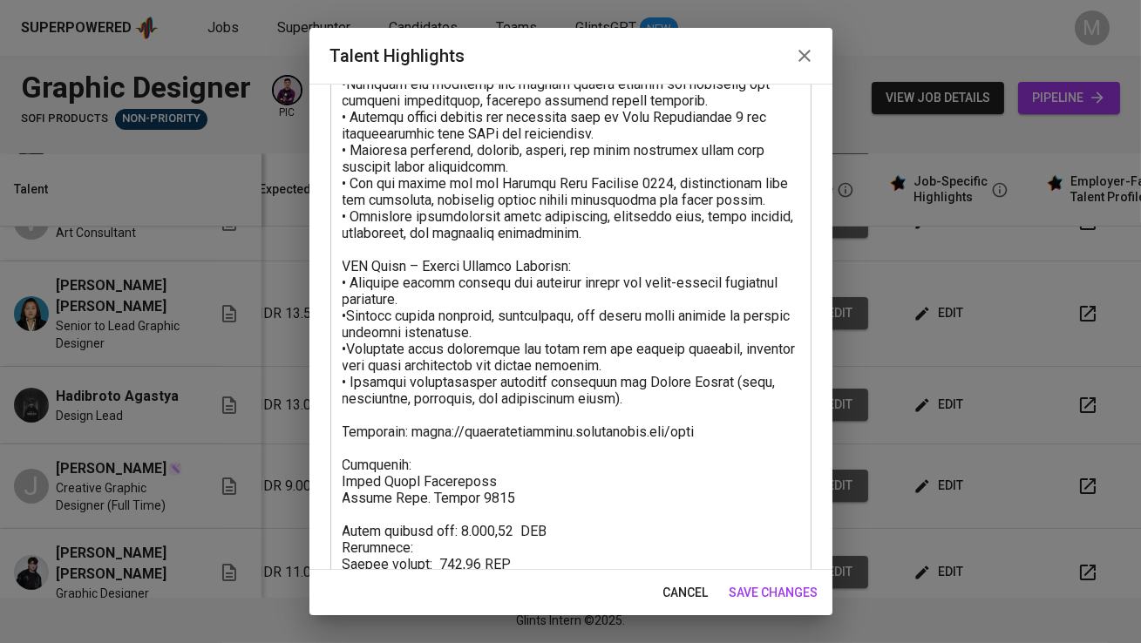
scroll to position [404, 0]
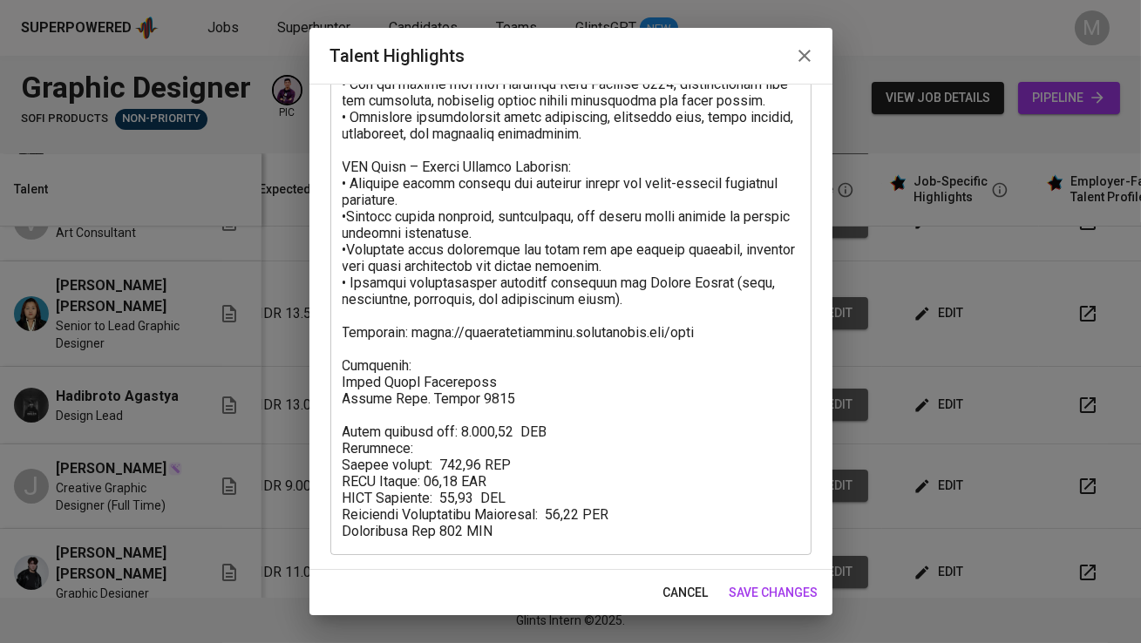
click at [790, 38] on div "Talent Highlights" at bounding box center [570, 56] width 523 height 56
click at [802, 50] on icon "button" at bounding box center [804, 55] width 21 height 21
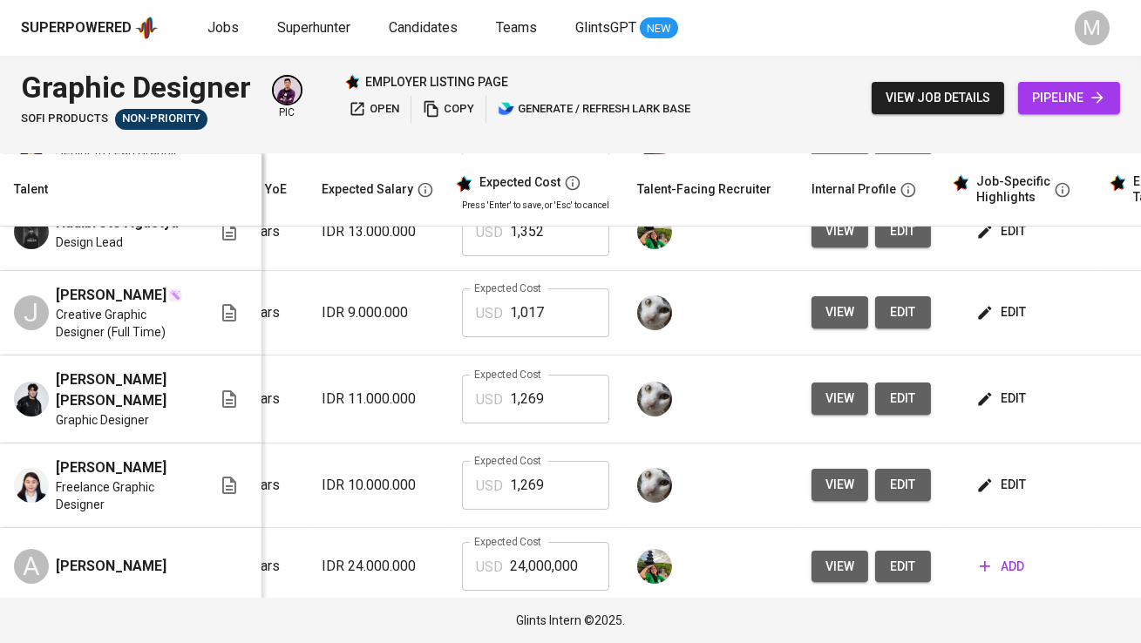
scroll to position [0, 235]
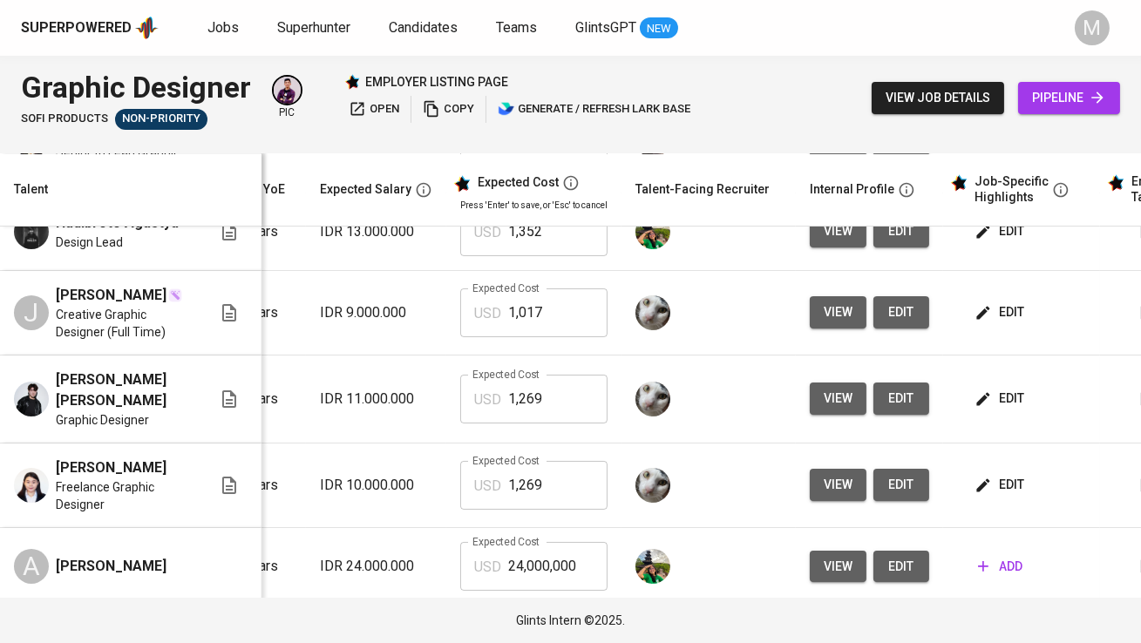
click at [845, 388] on span "view" at bounding box center [838, 399] width 29 height 22
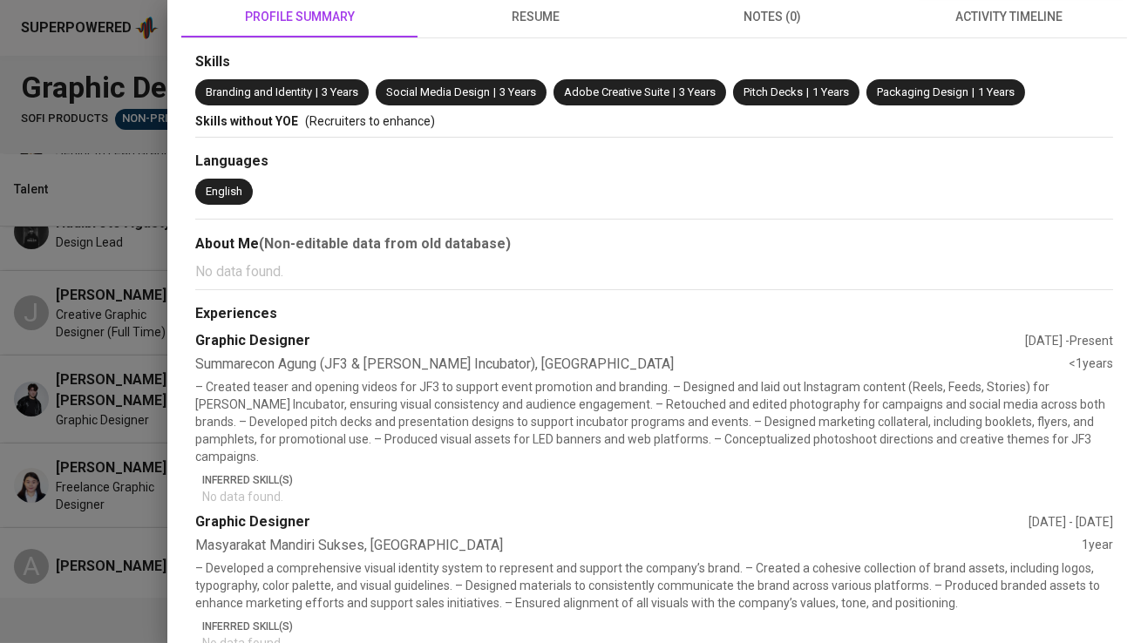
scroll to position [0, 0]
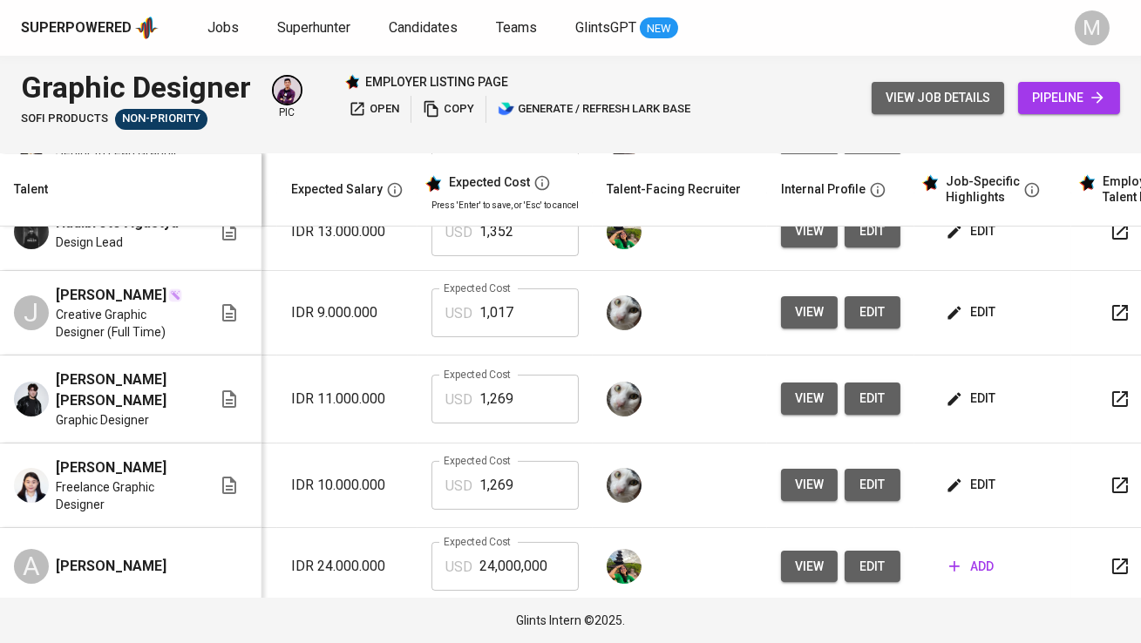
click at [914, 90] on span "view job details" at bounding box center [937, 98] width 105 height 22
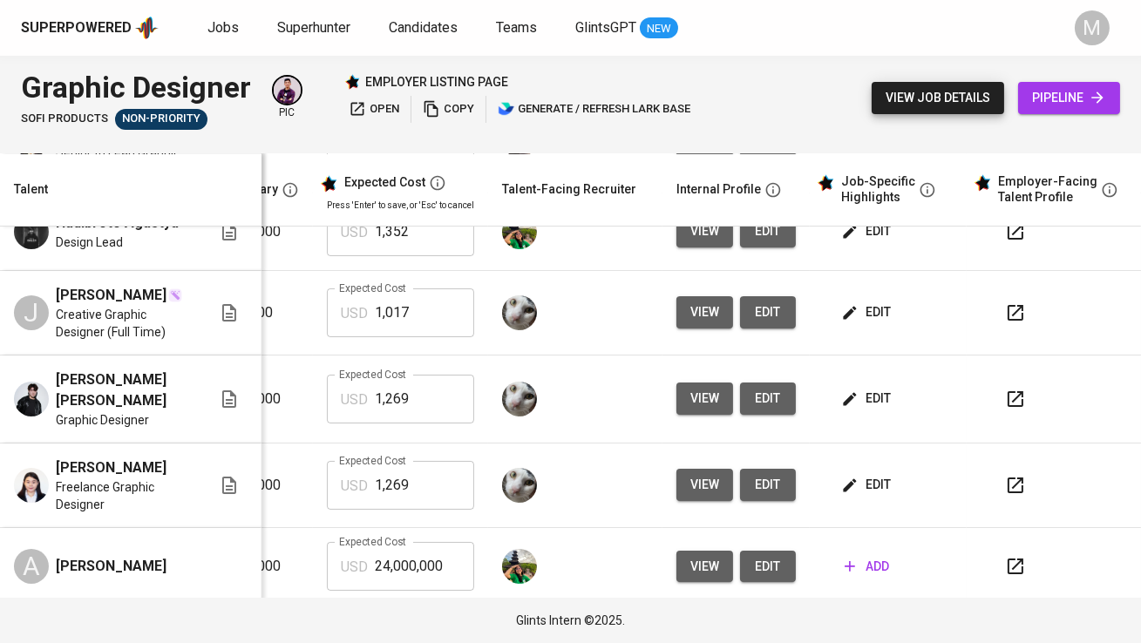
click at [1014, 378] on button "button" at bounding box center [1015, 399] width 42 height 42
click at [872, 302] on span "edit" at bounding box center [868, 313] width 46 height 22
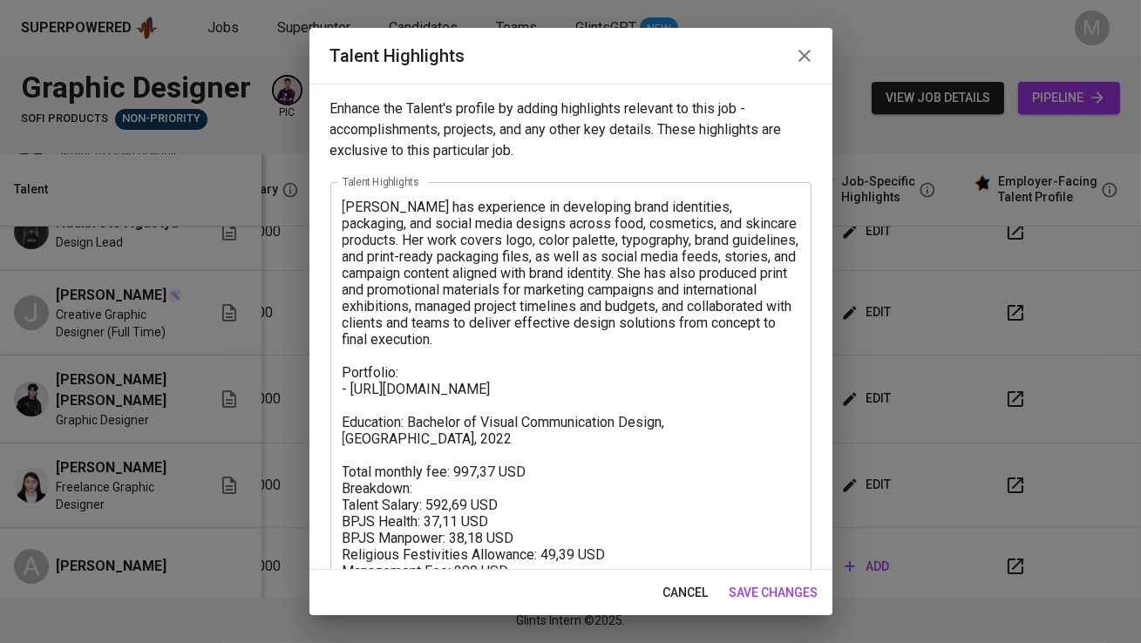
click at [809, 54] on icon "button" at bounding box center [804, 55] width 21 height 21
